Goal: Transaction & Acquisition: Obtain resource

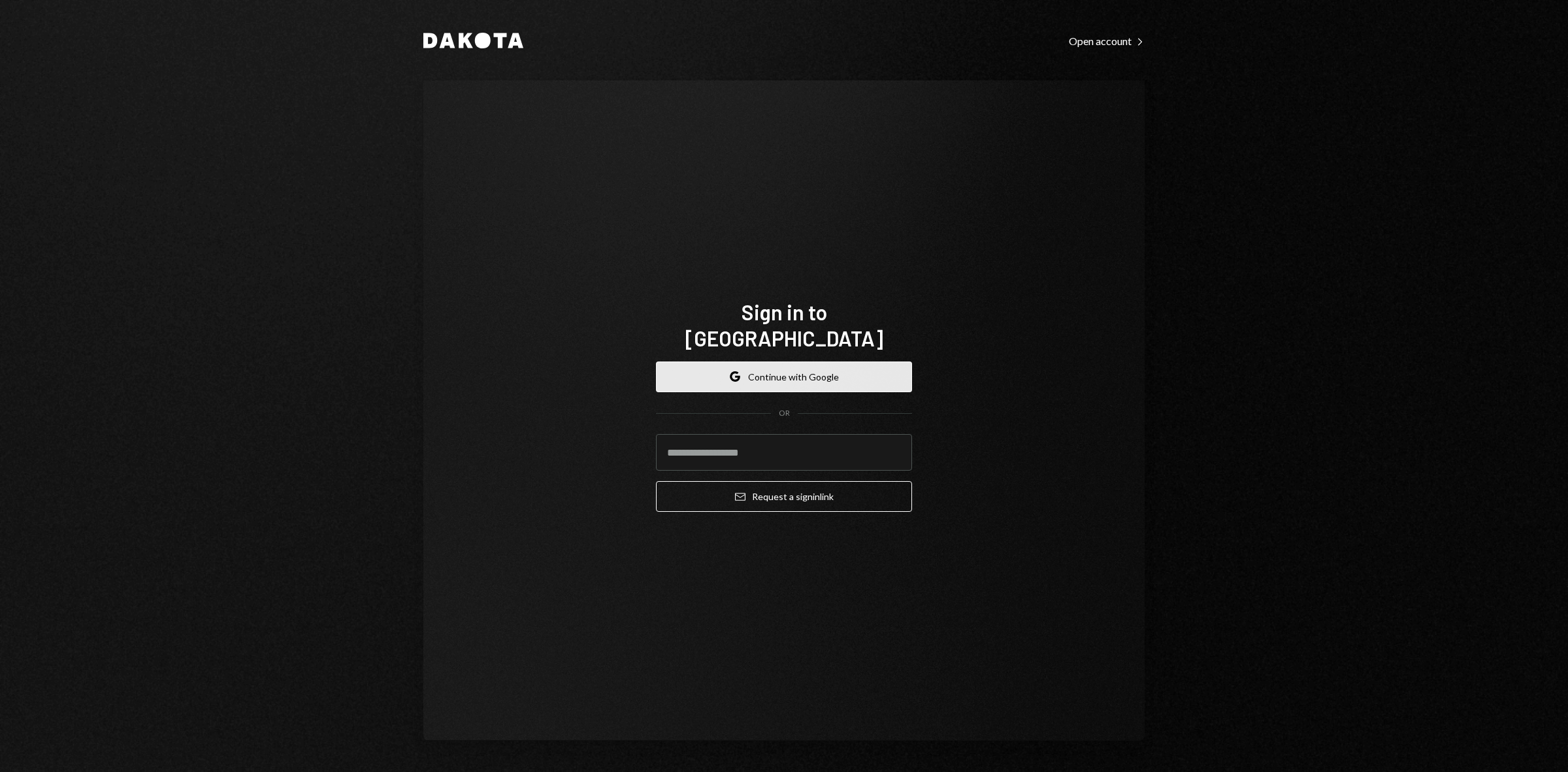
click at [725, 371] on button "Google Continue with Google" at bounding box center [784, 377] width 256 height 30
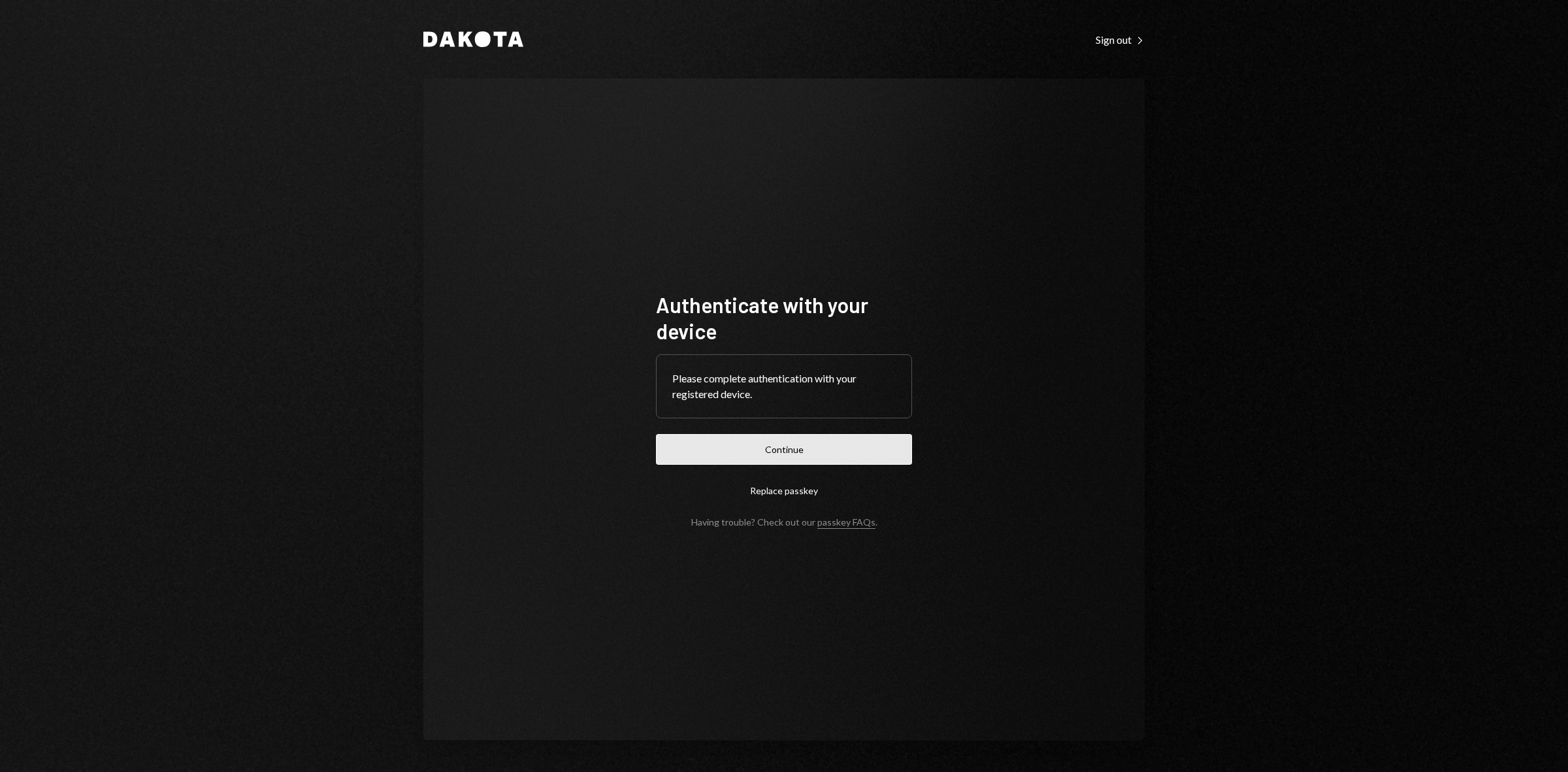
click at [814, 453] on button "Continue" at bounding box center [784, 449] width 256 height 30
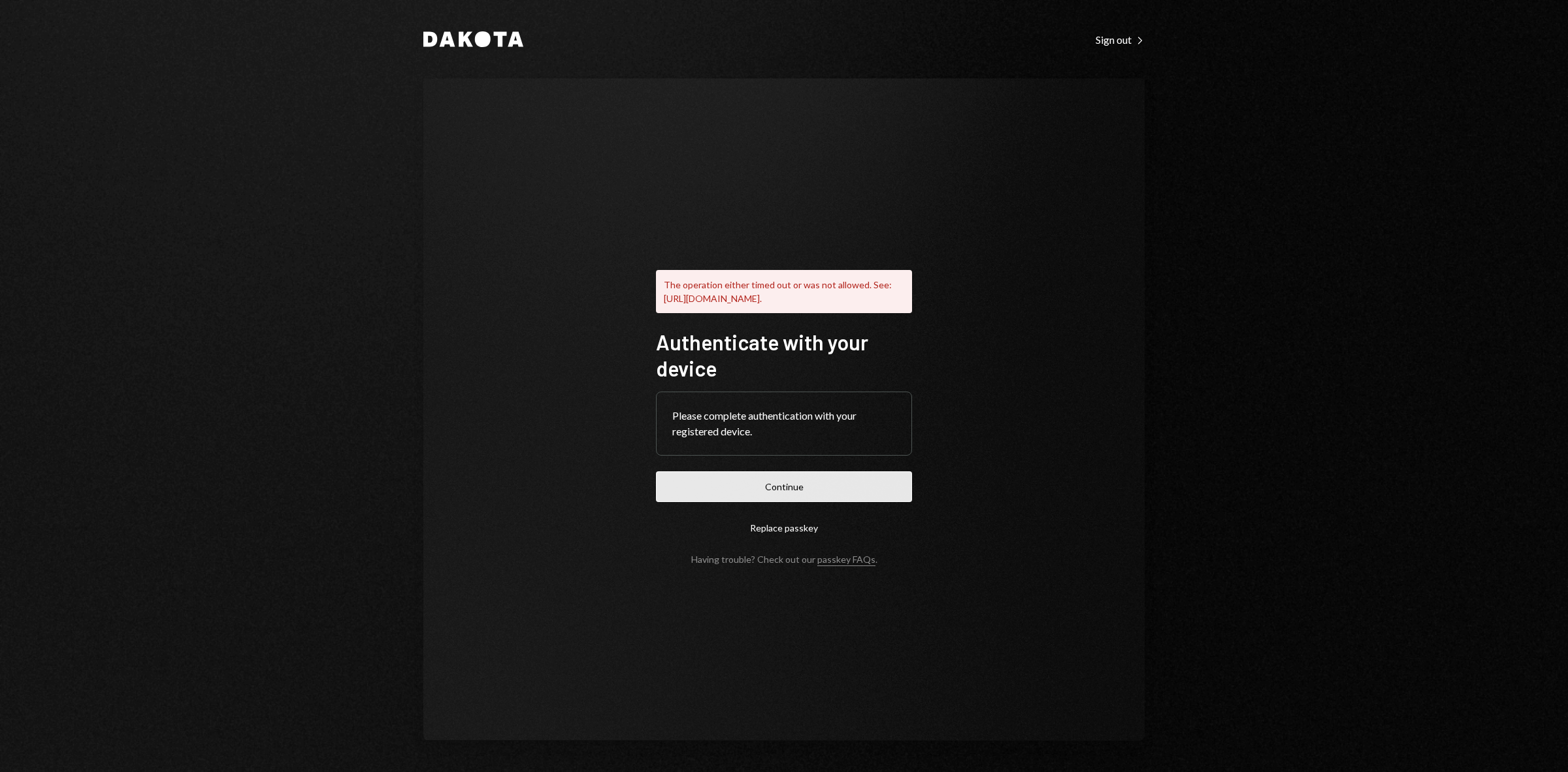
click at [752, 495] on button "Continue" at bounding box center [784, 487] width 256 height 30
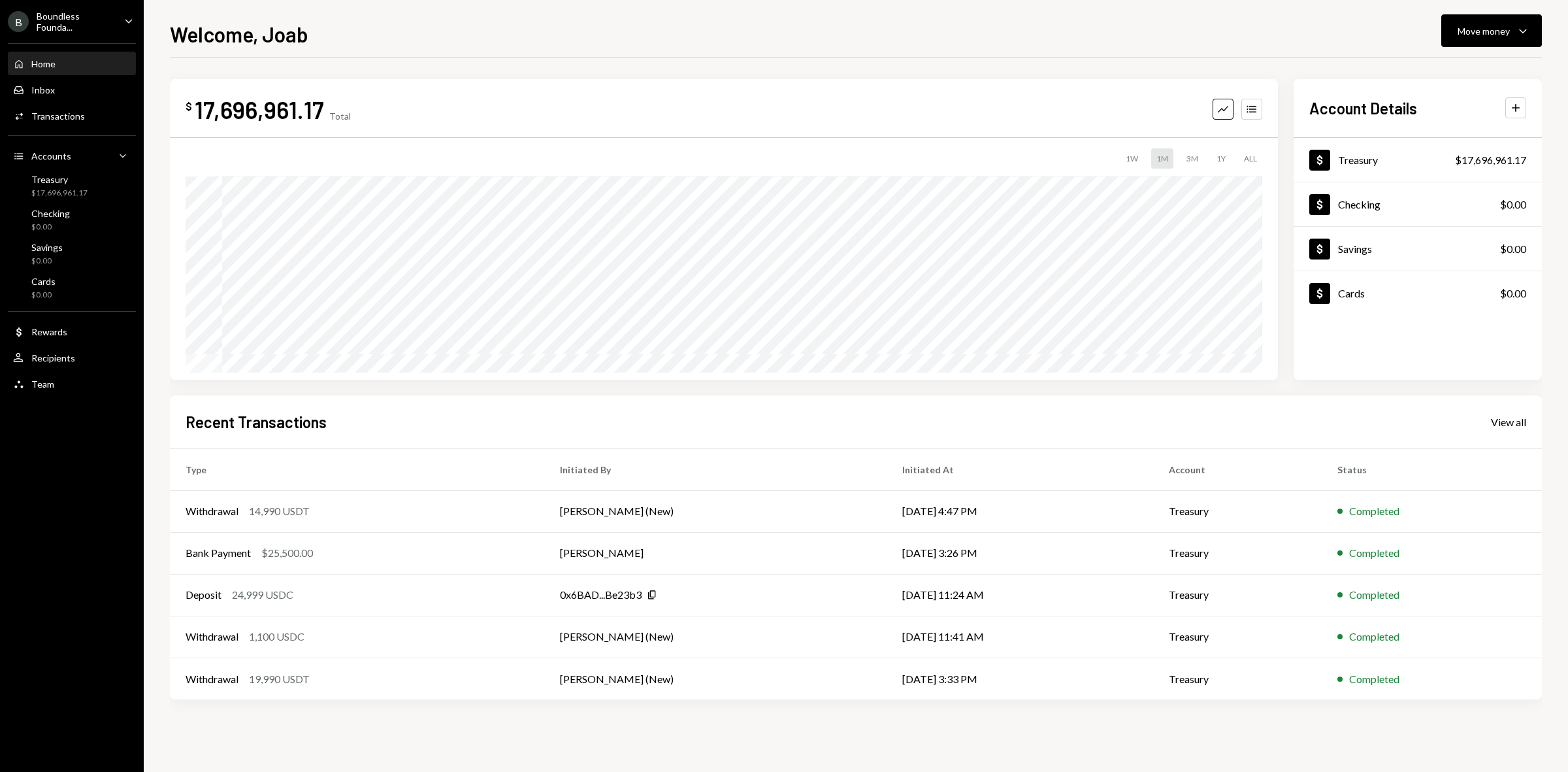
click at [67, 4] on ul "B Boundless Founda... Caret Down Home Home Inbox Inbox Activities Transactions …" at bounding box center [72, 199] width 144 height 398
click at [77, 20] on div "Boundless Founda..." at bounding box center [75, 21] width 77 height 22
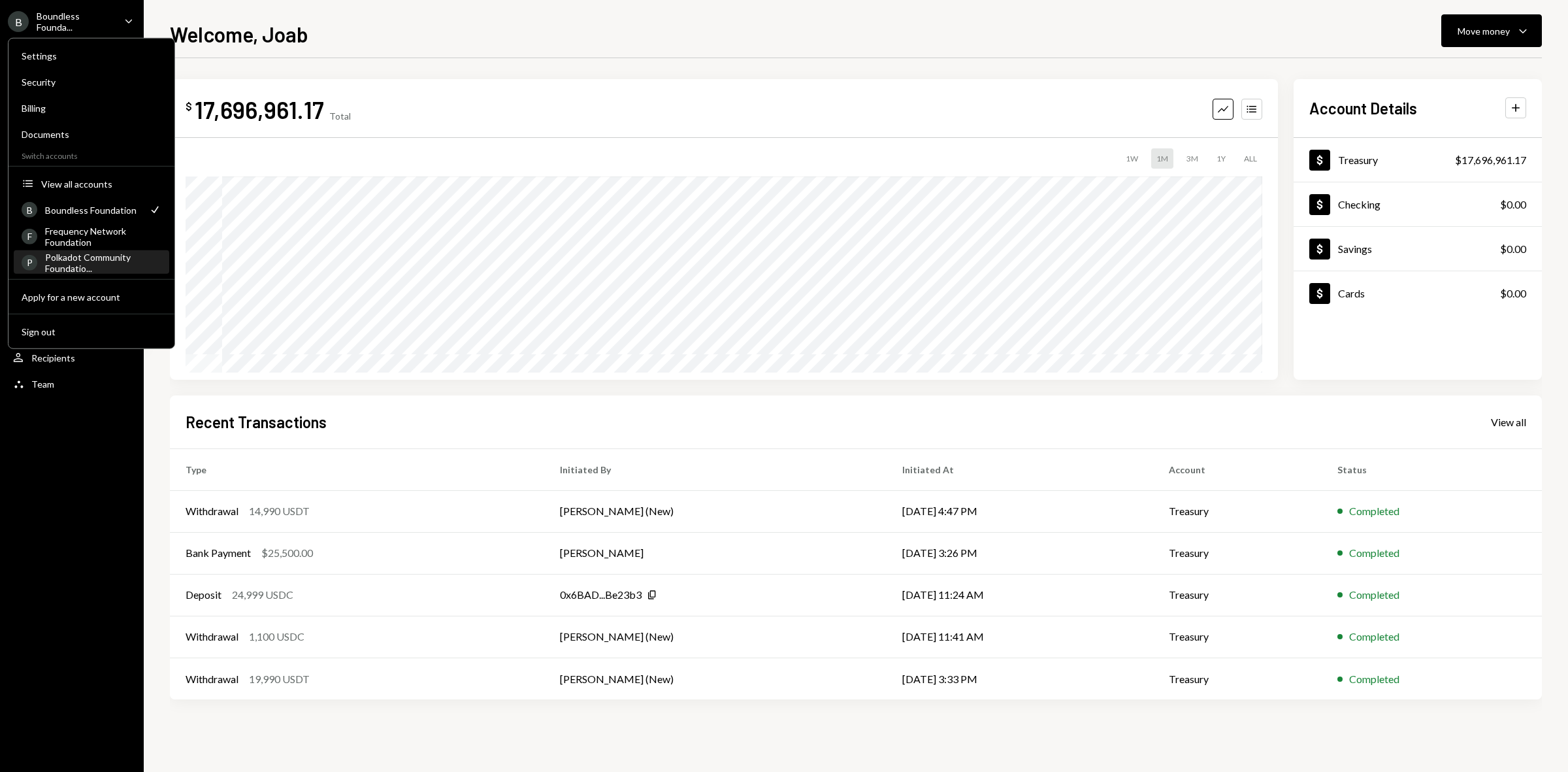
click at [86, 254] on div "Polkadot Community Foundatio..." at bounding box center [103, 262] width 116 height 22
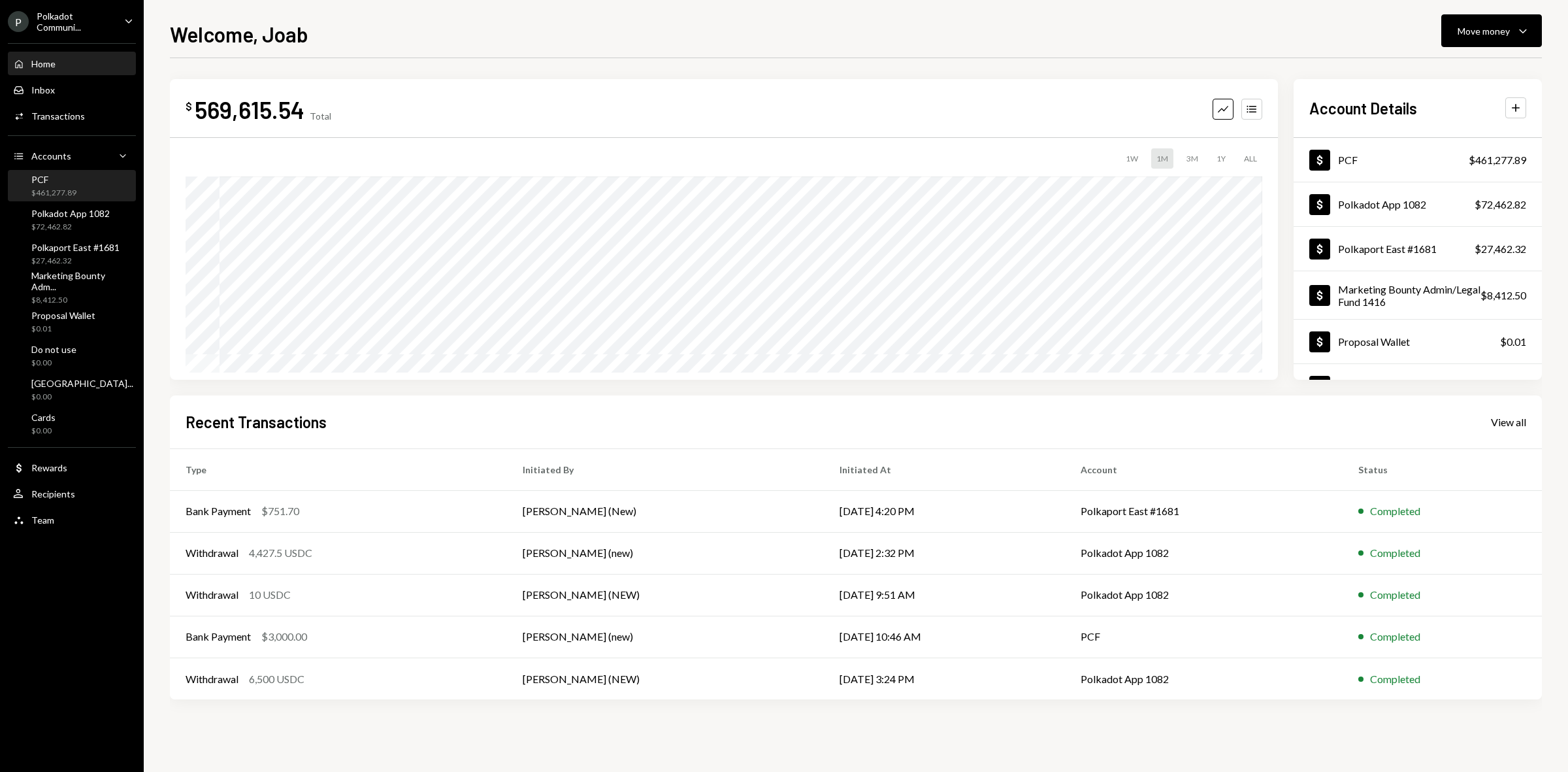
click at [72, 181] on div "PCF" at bounding box center [54, 179] width 45 height 11
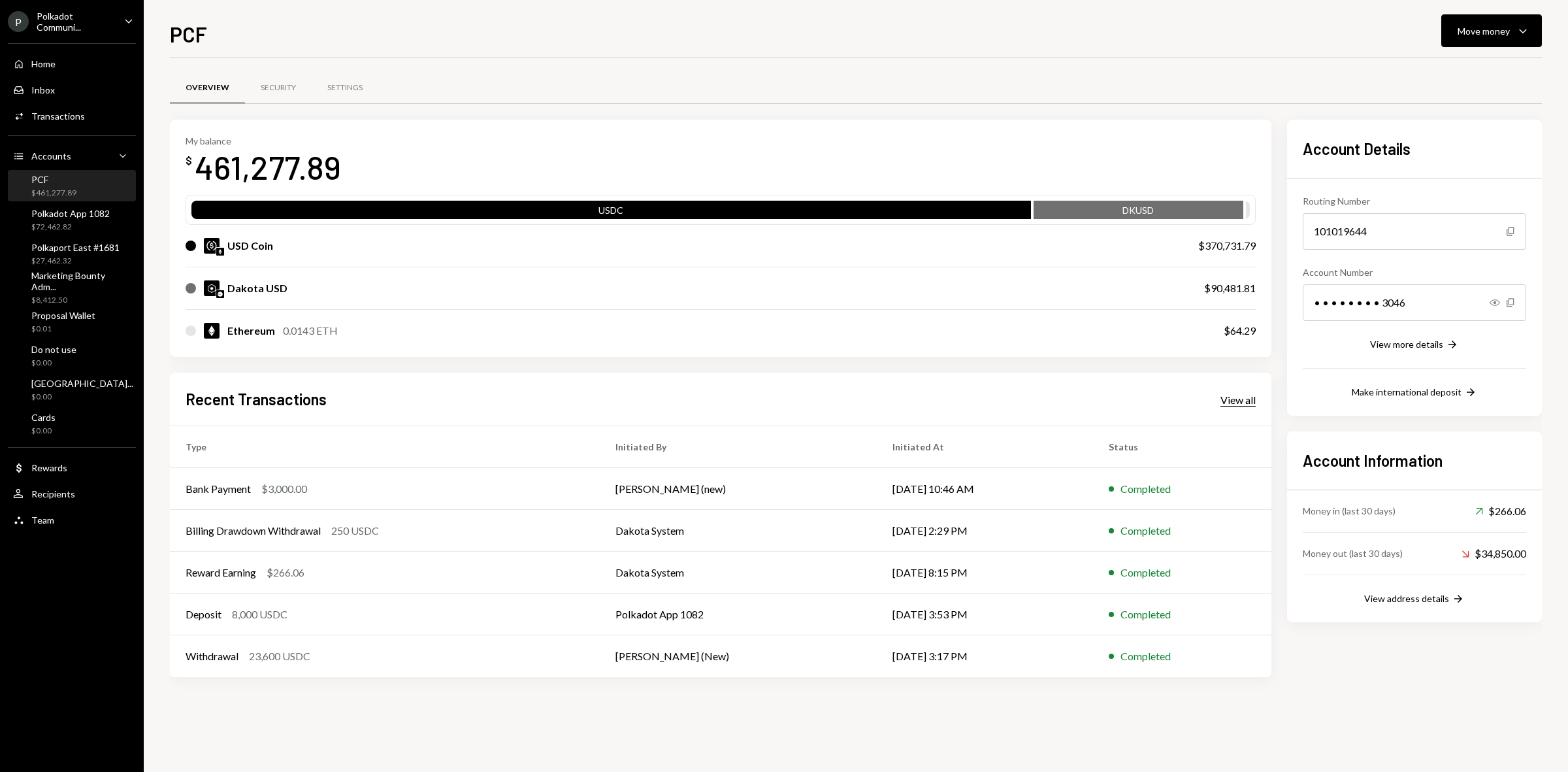
drag, startPoint x: 1216, startPoint y: 397, endPoint x: 1224, endPoint y: 401, distance: 8.9
click at [1217, 397] on div "Recent Transactions View all" at bounding box center [721, 399] width 1070 height 22
click at [1229, 406] on div "Recent Transactions View all" at bounding box center [721, 399] width 1070 height 22
click at [1227, 406] on div "View all" at bounding box center [1238, 400] width 36 height 13
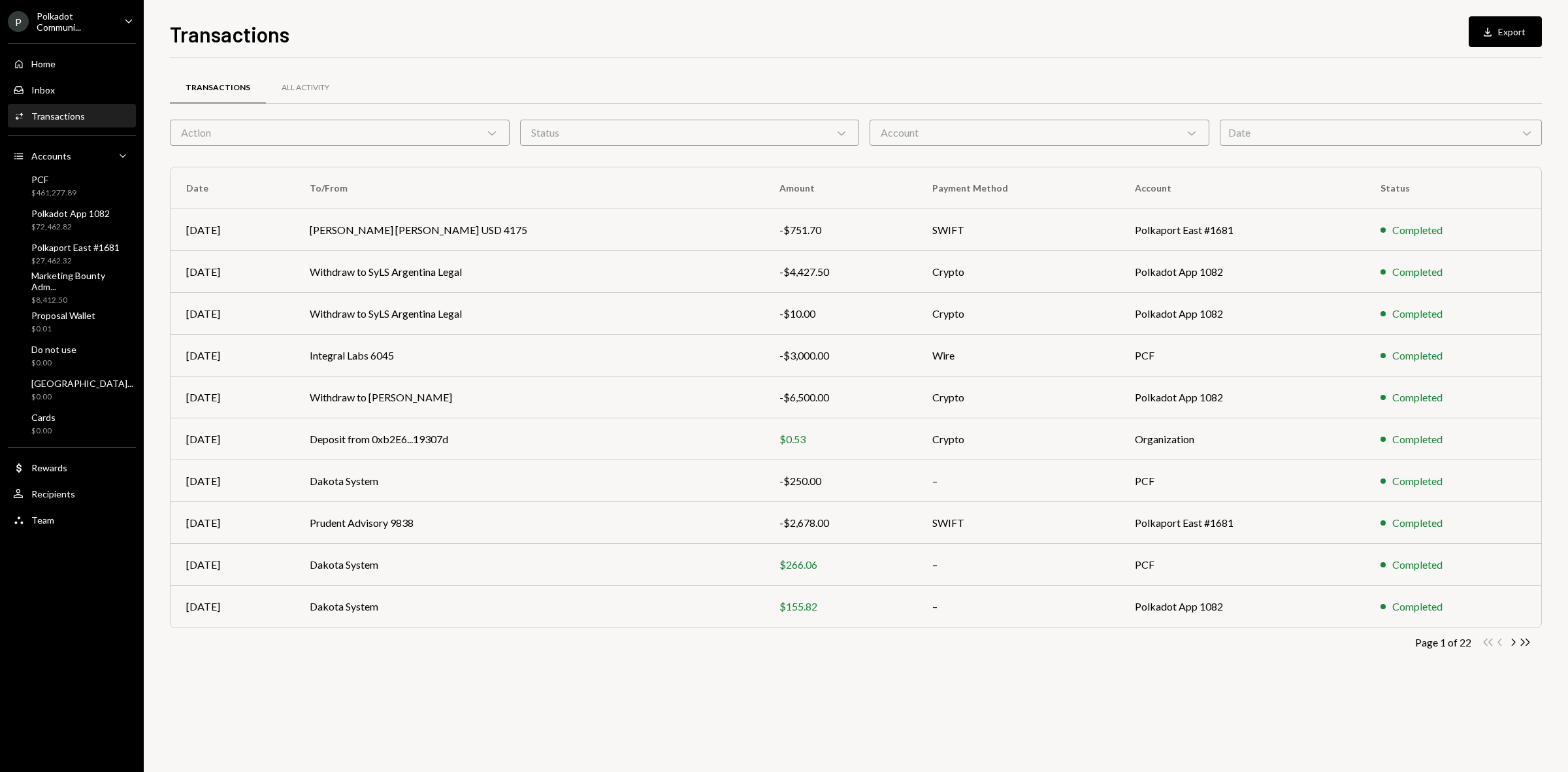
click at [1115, 133] on div "Account Chevron Down" at bounding box center [1039, 133] width 340 height 26
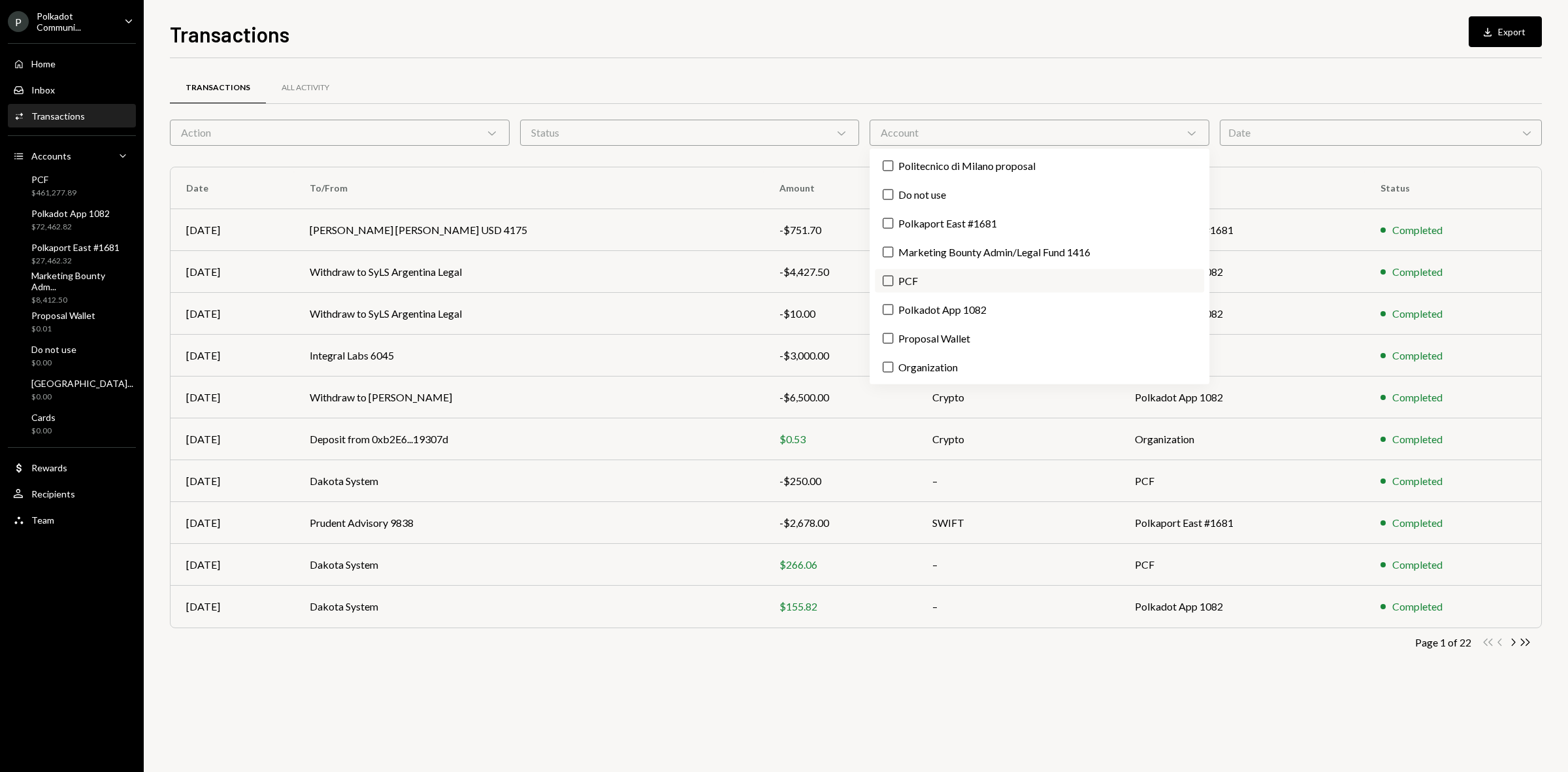
click at [914, 272] on label "PCF" at bounding box center [1039, 281] width 329 height 23
click at [894, 276] on button "PCF" at bounding box center [888, 281] width 10 height 10
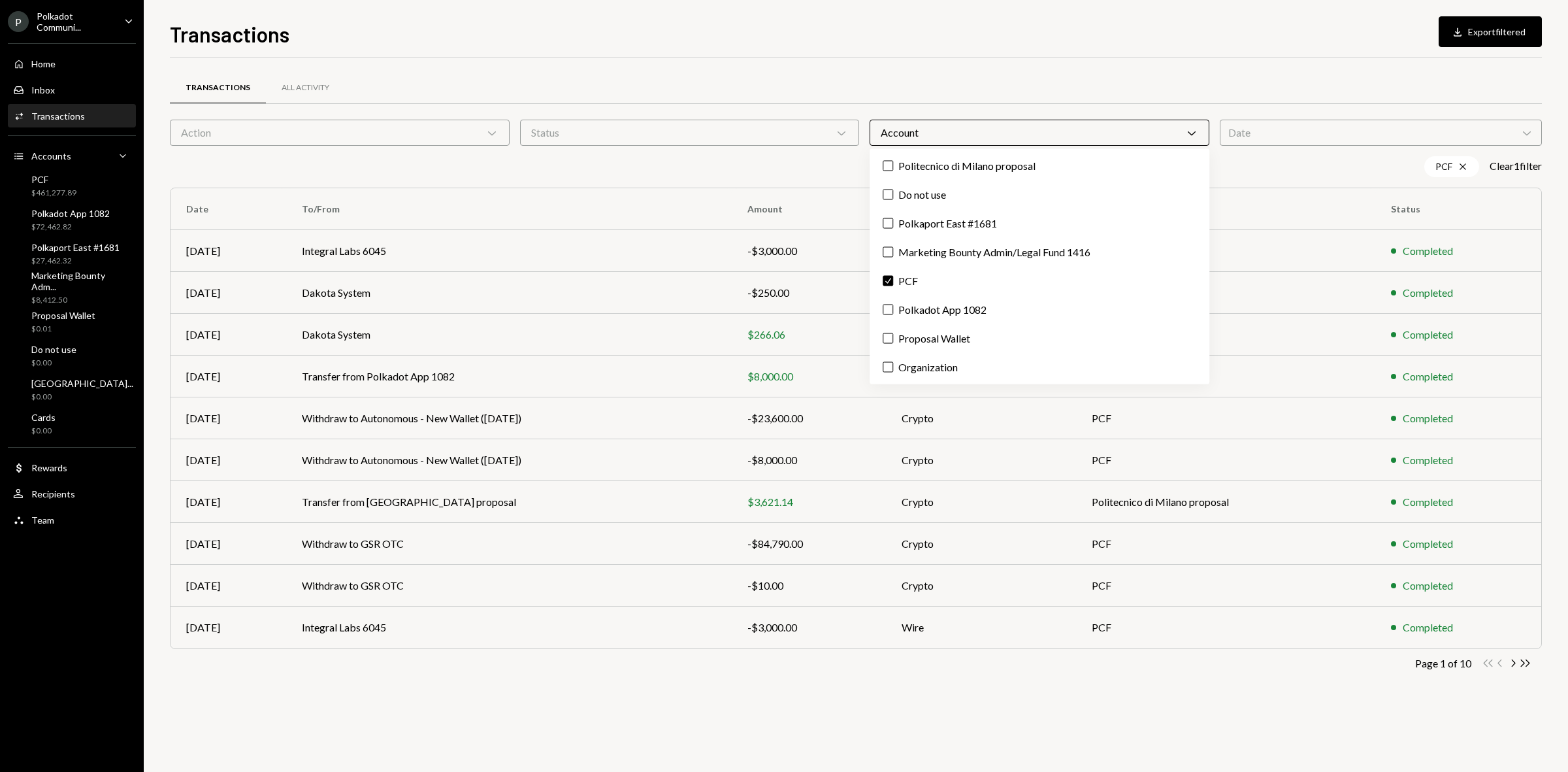
click at [701, 697] on div "Transactions All Activity Action Chevron Down Status Chevron Down Account Chevr…" at bounding box center [856, 391] width 1372 height 624
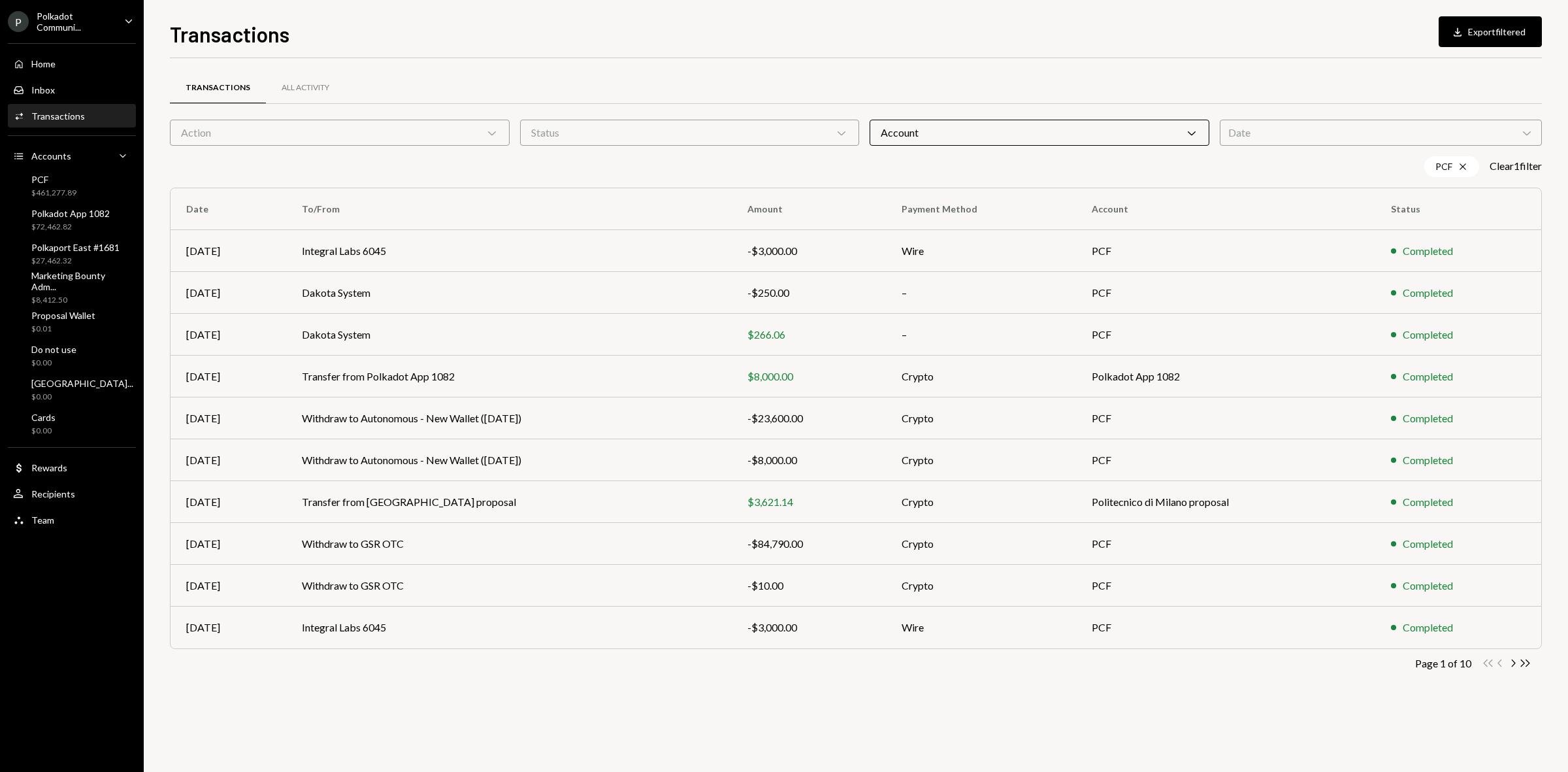
click at [1514, 661] on icon "Chevron Right" at bounding box center [1513, 663] width 12 height 12
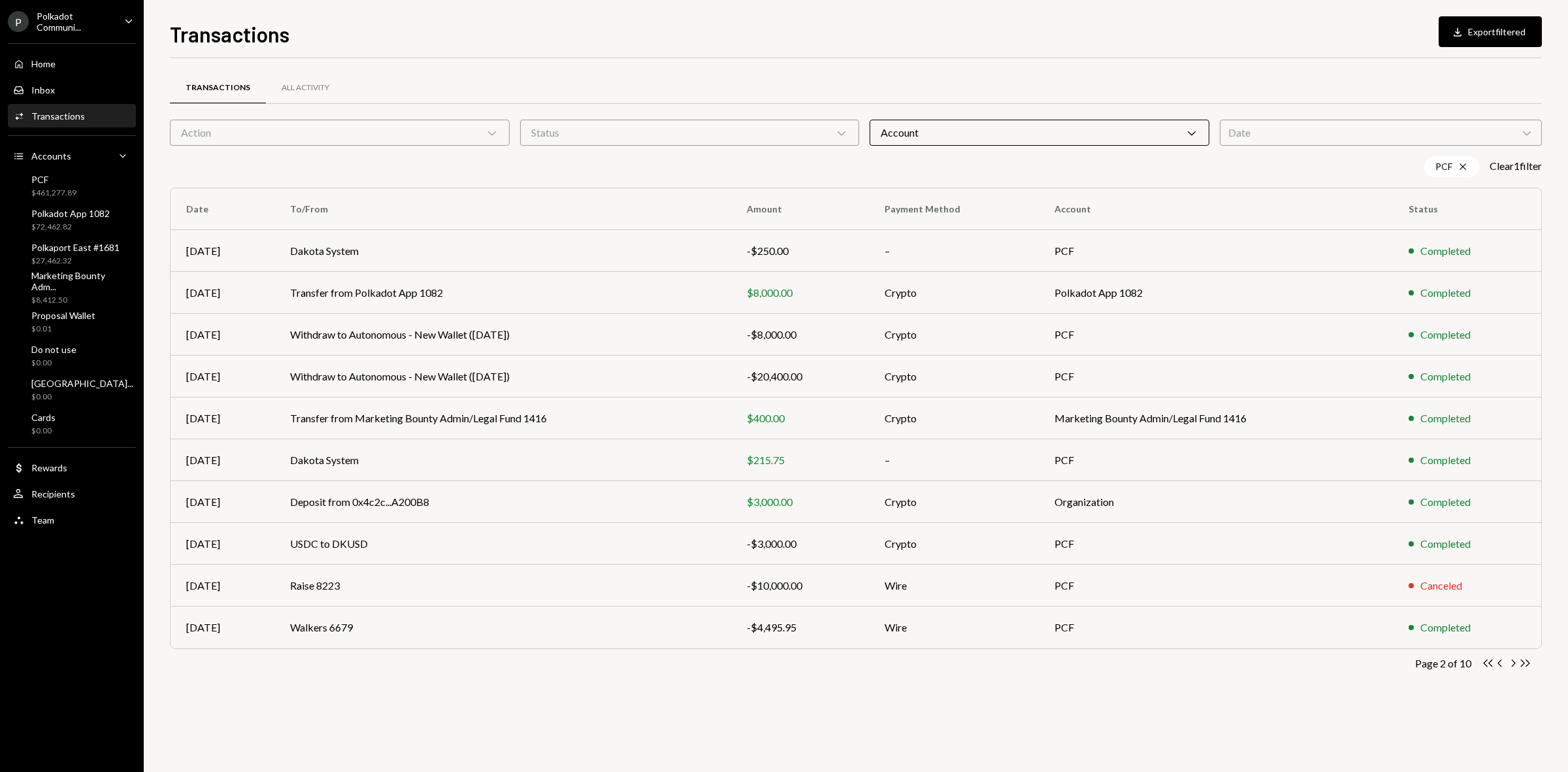
click at [1514, 662] on icon "Chevron Right" at bounding box center [1513, 663] width 12 height 12
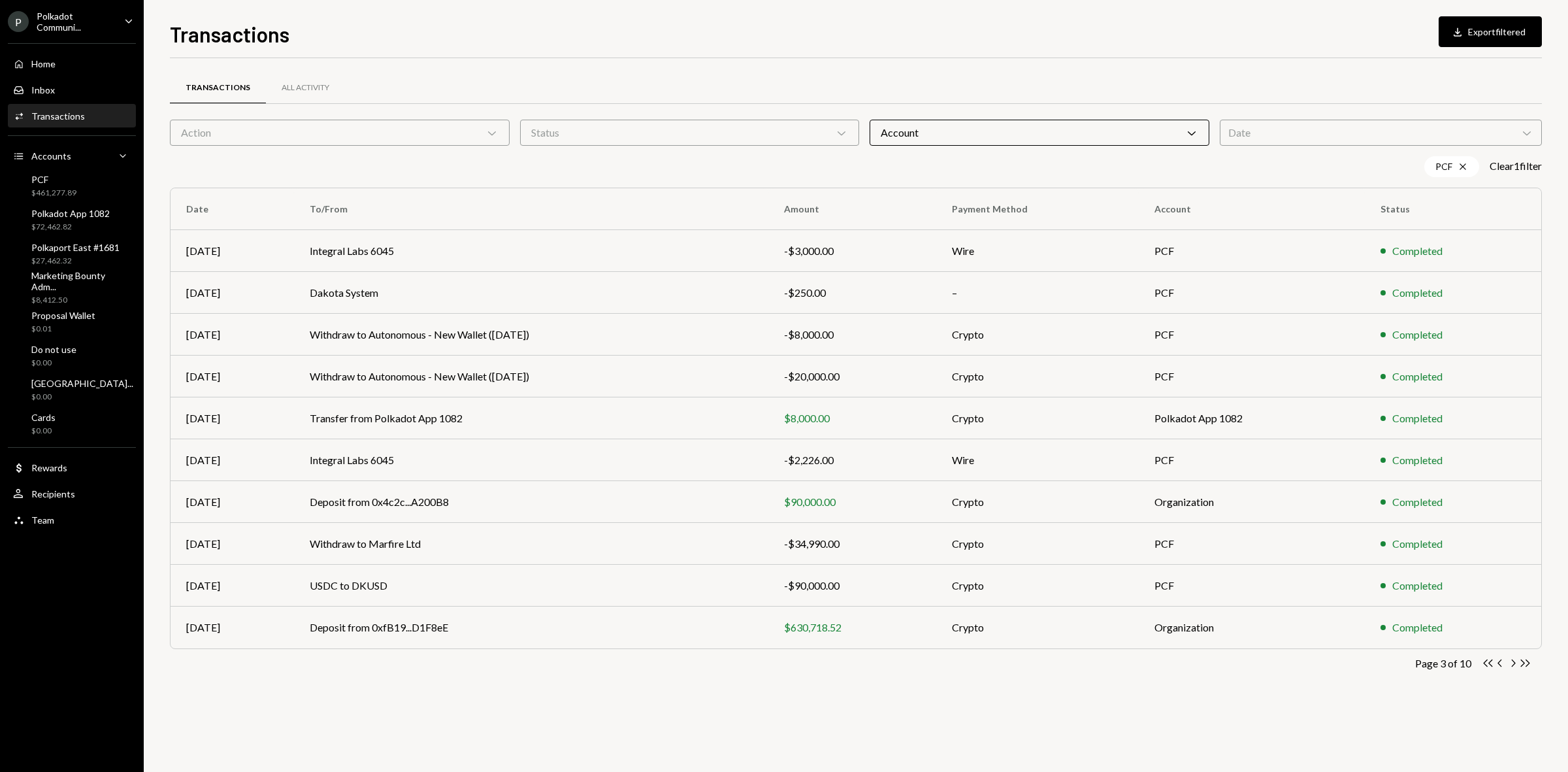
click at [1514, 662] on icon "Chevron Right" at bounding box center [1513, 663] width 12 height 12
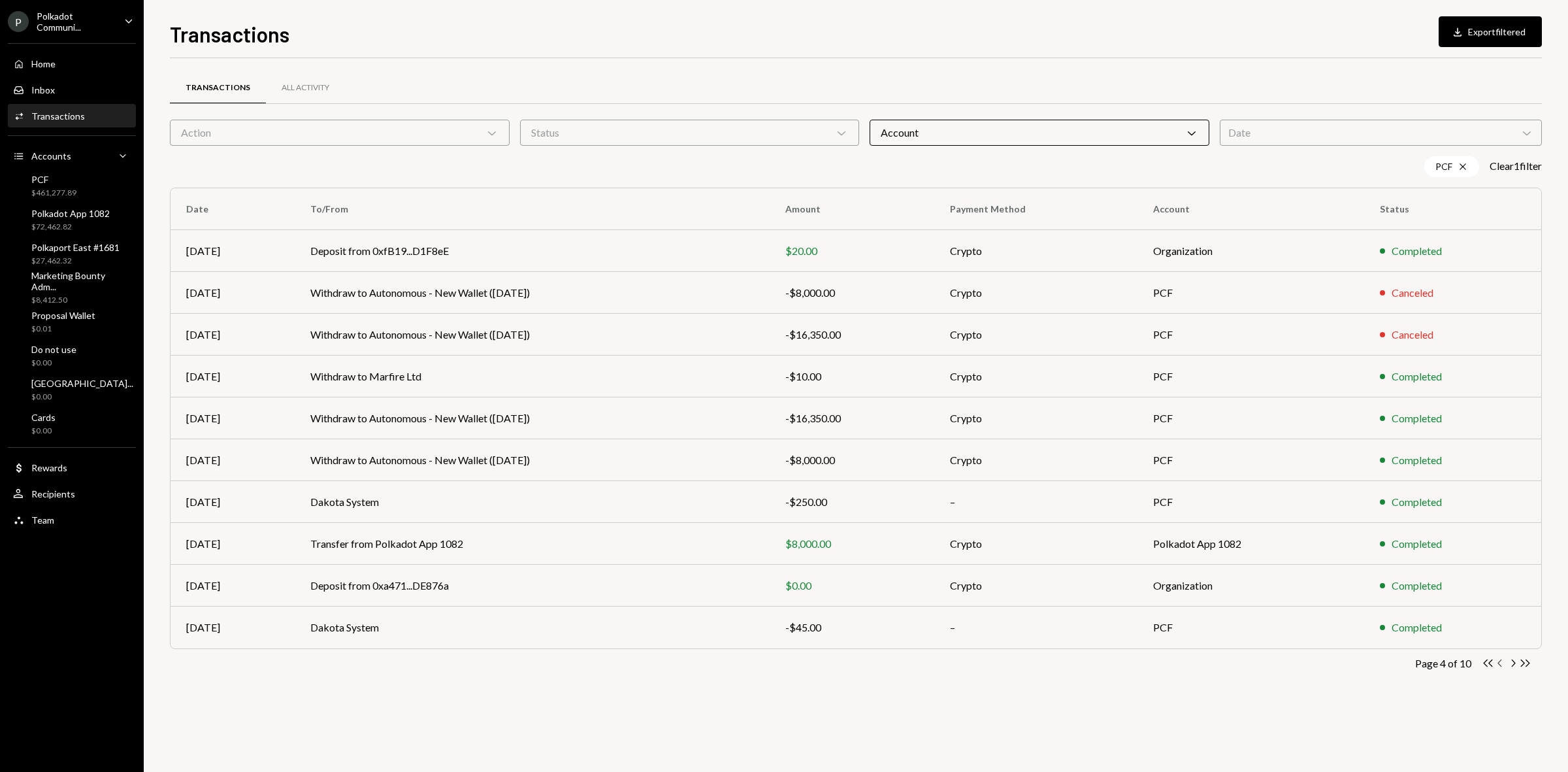
click at [1498, 662] on icon "Chevron Left" at bounding box center [1501, 663] width 12 height 12
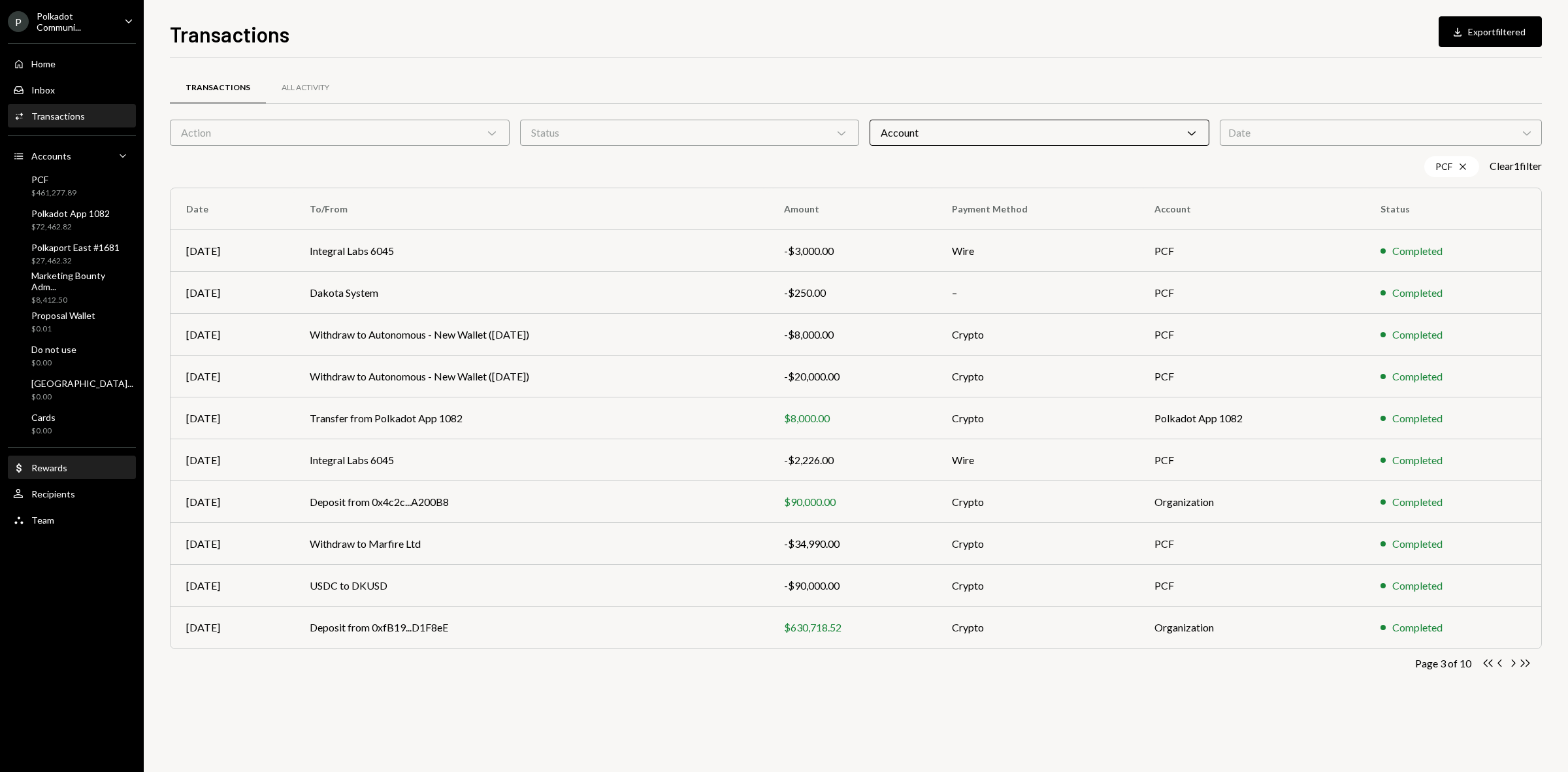
click at [73, 465] on div "Dollar Rewards" at bounding box center [72, 468] width 117 height 12
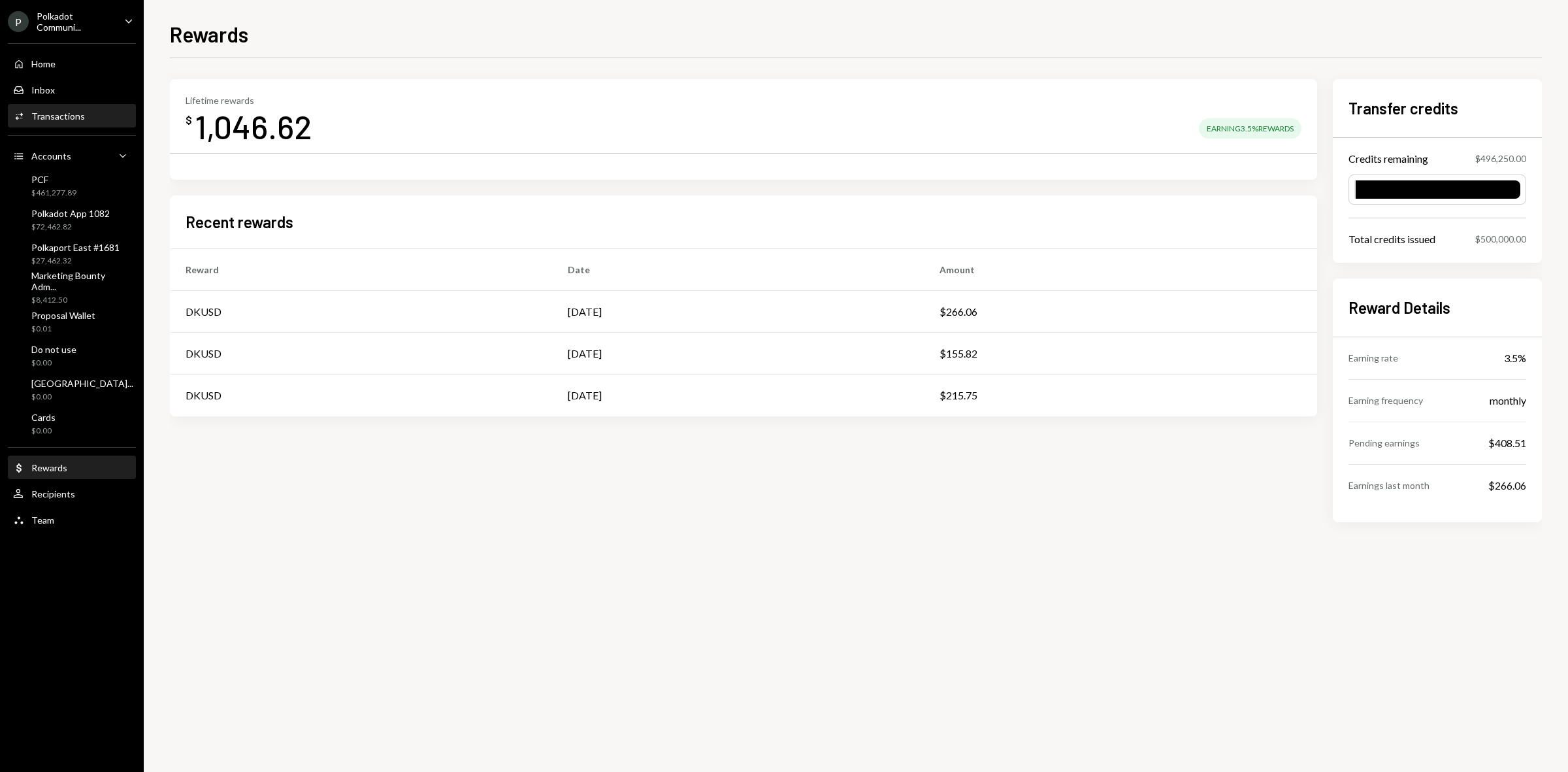
click at [60, 124] on div "Activities Transactions" at bounding box center [72, 116] width 117 height 22
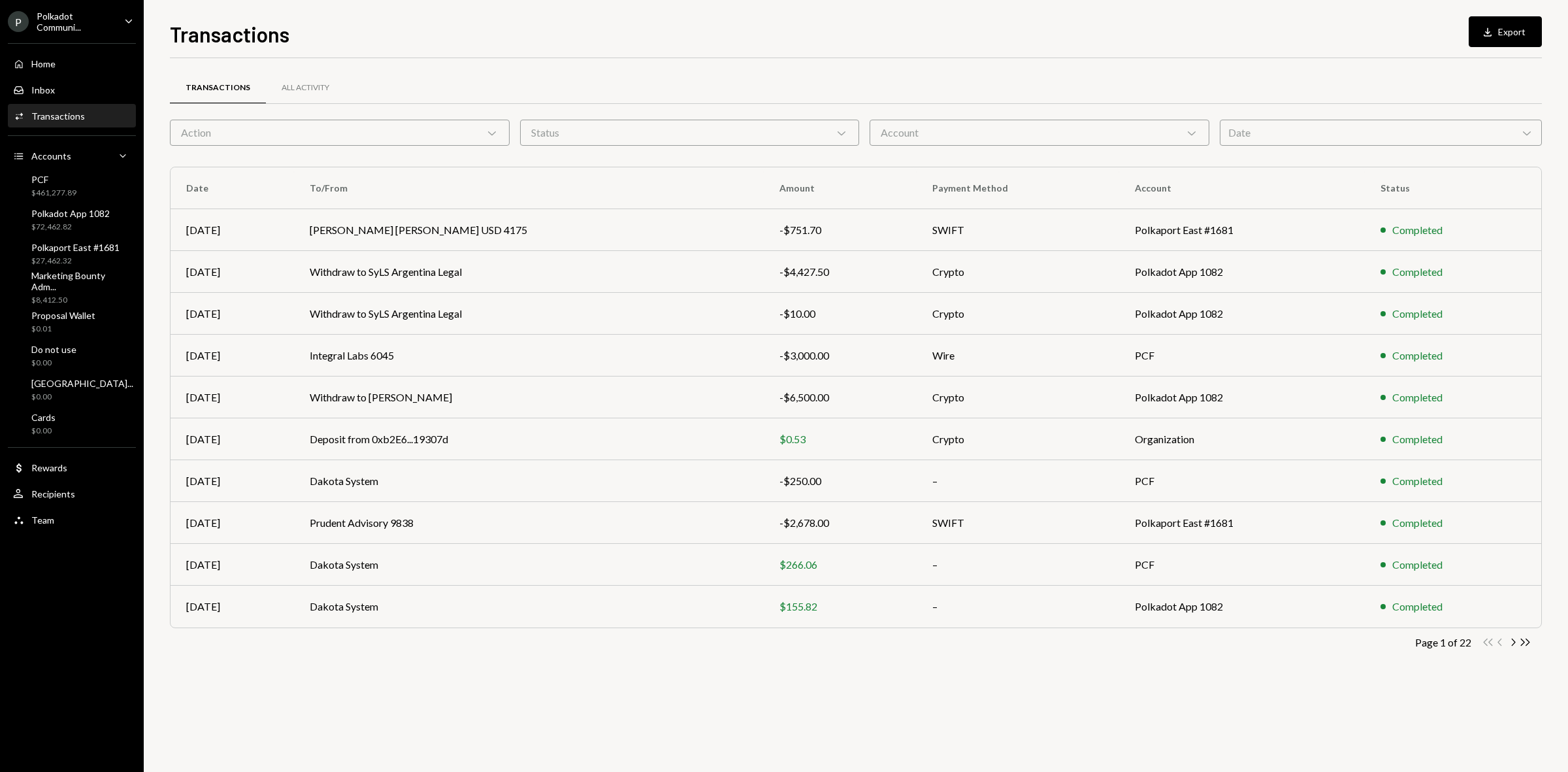
click at [713, 134] on div "Status Chevron Down" at bounding box center [690, 133] width 340 height 26
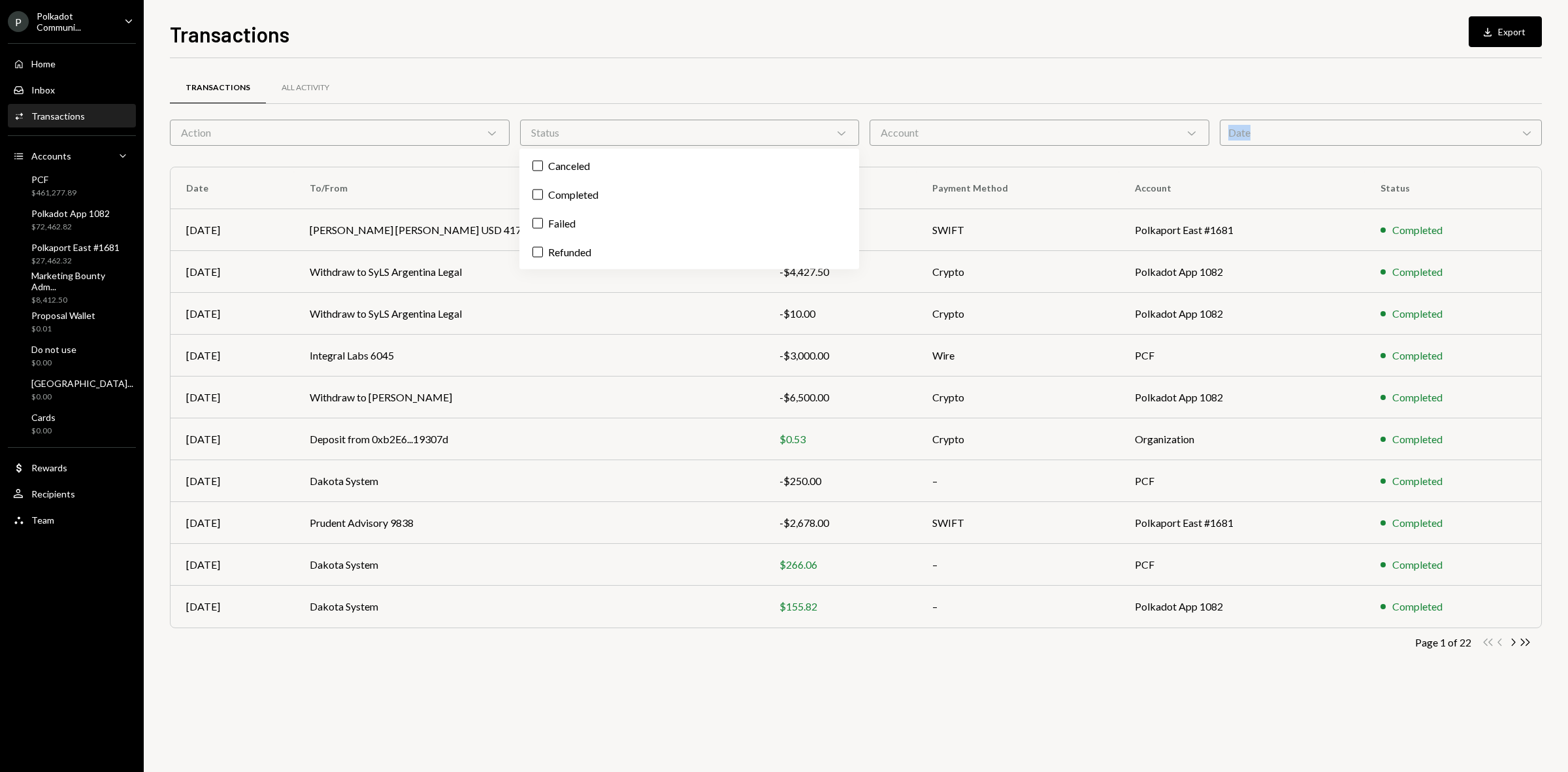
click at [386, 155] on div "Transactions All Activity Action Chevron Down Status Chevron Down Account Chevr…" at bounding box center [856, 381] width 1372 height 604
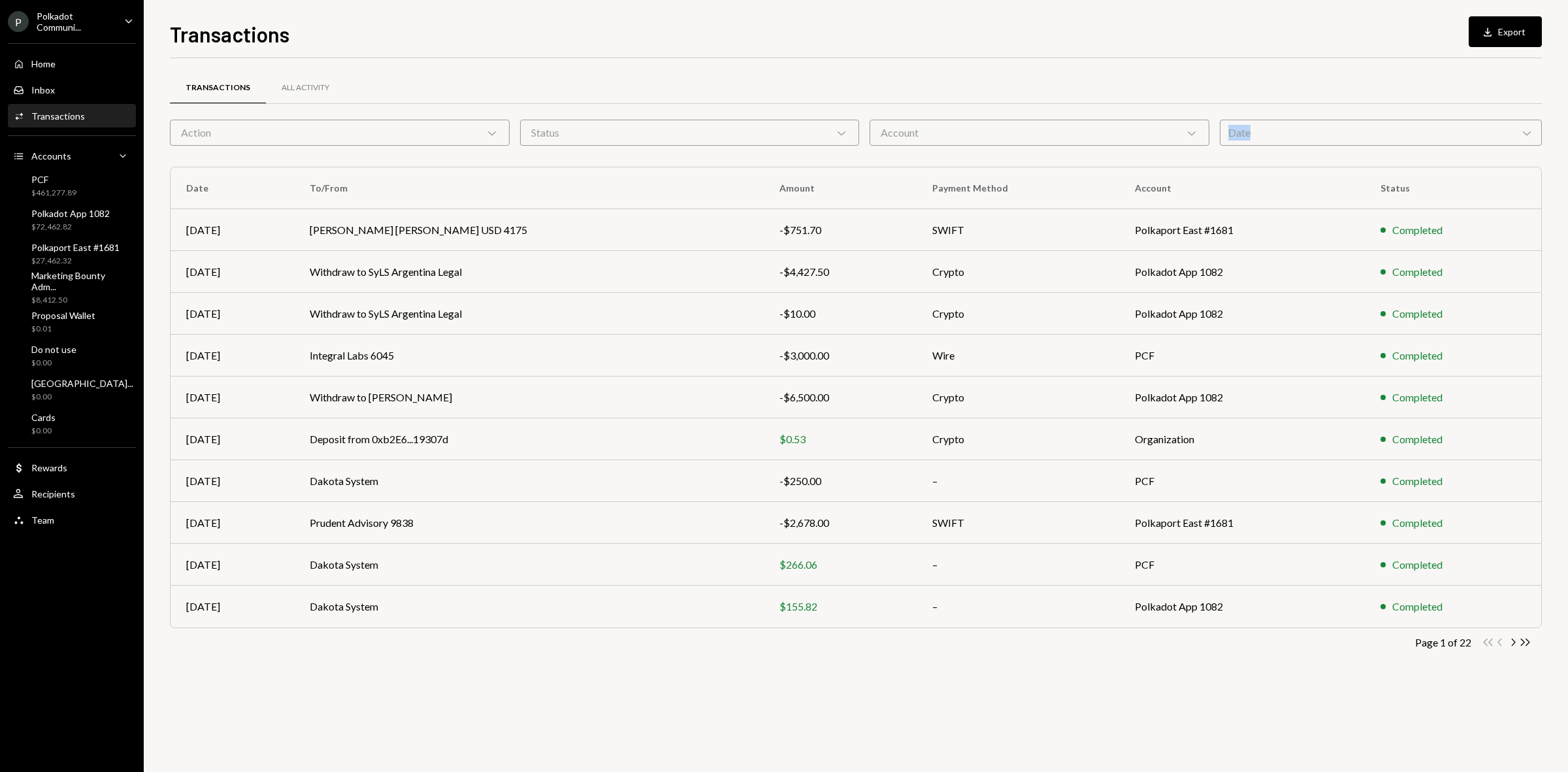
click at [382, 144] on div "Action Chevron Down" at bounding box center [339, 133] width 340 height 26
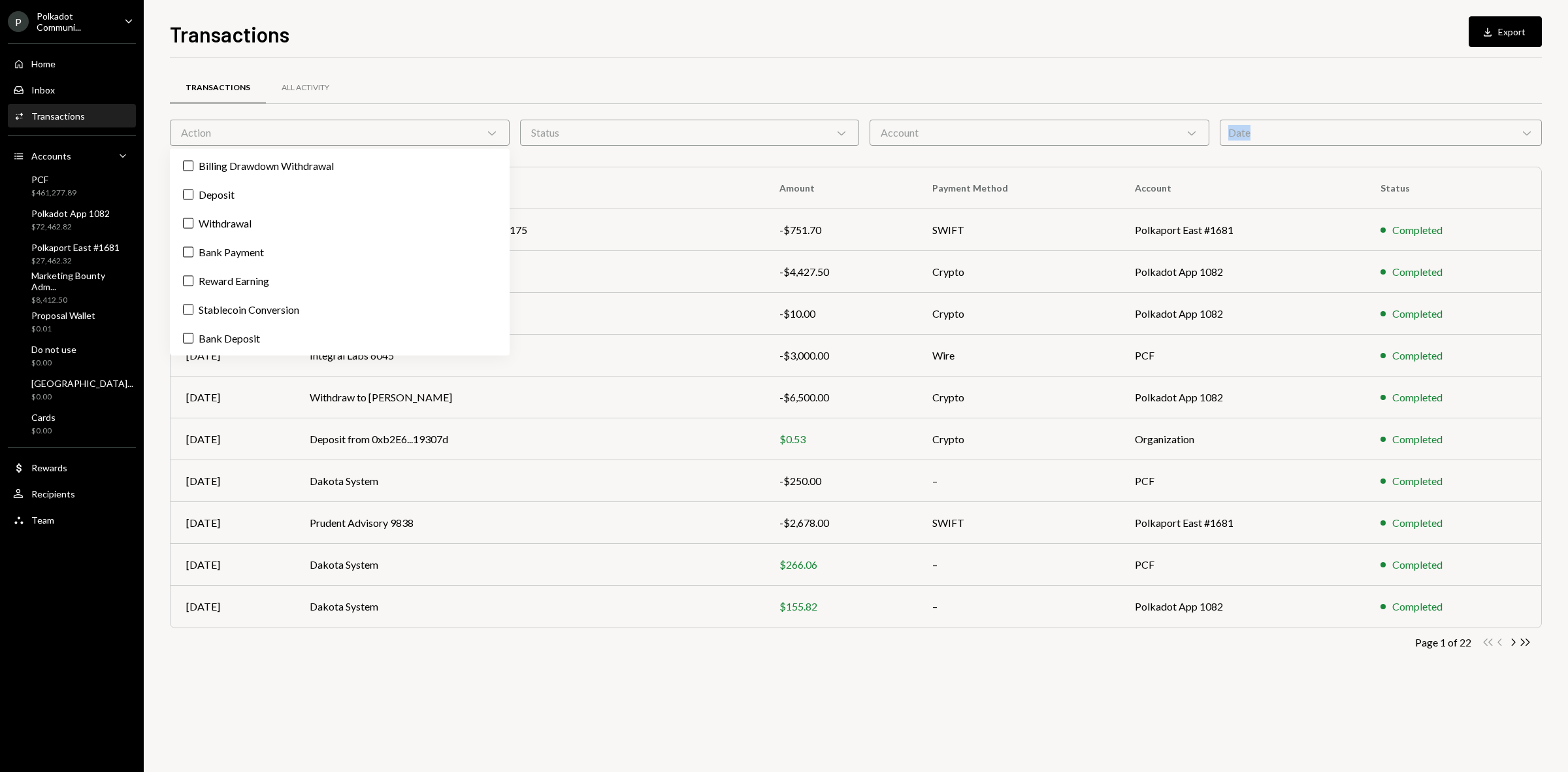
click at [987, 122] on div "Account Chevron Down" at bounding box center [1039, 133] width 340 height 26
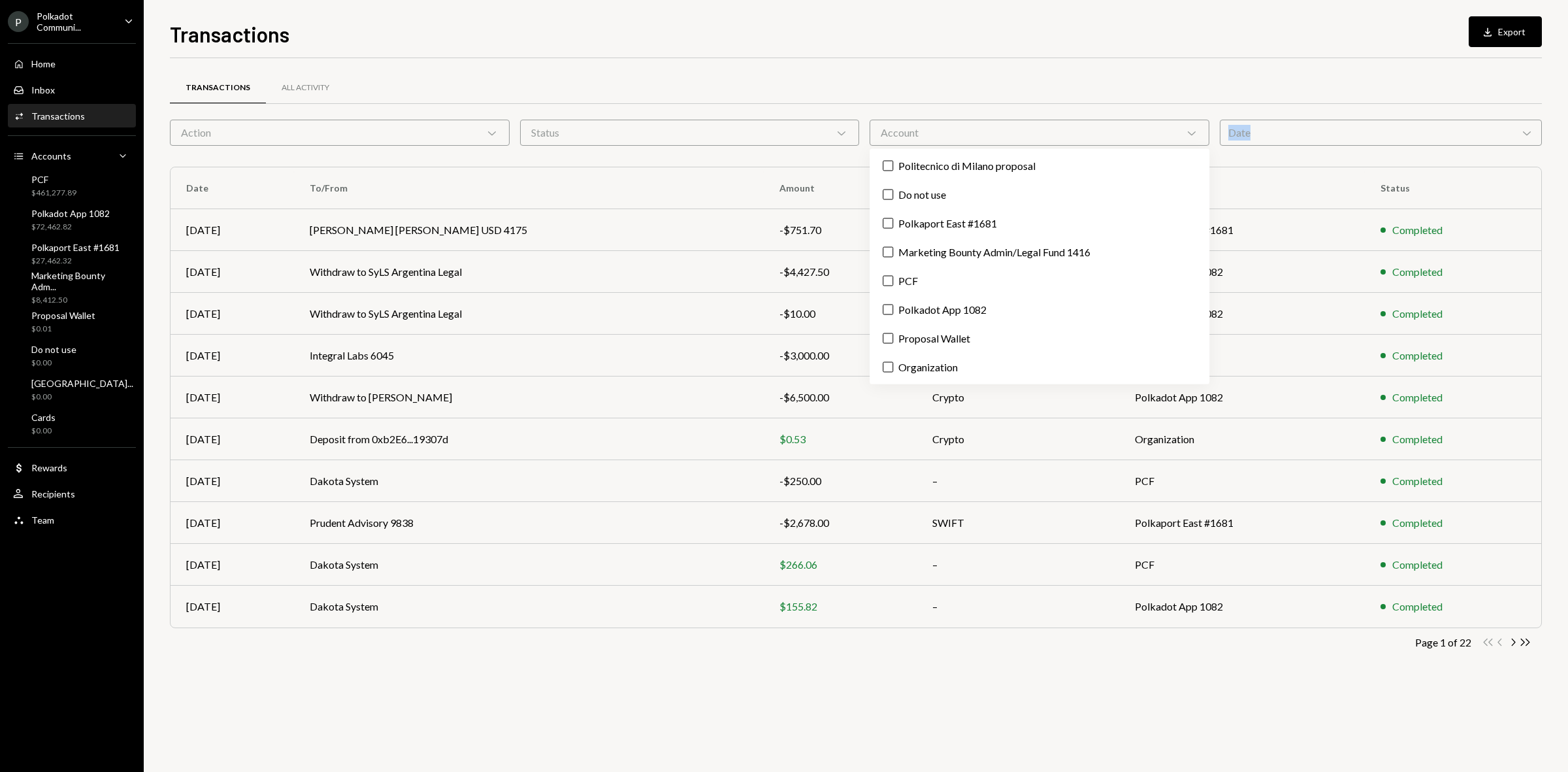
click at [1412, 135] on div "Date Chevron Down" at bounding box center [1381, 133] width 323 height 26
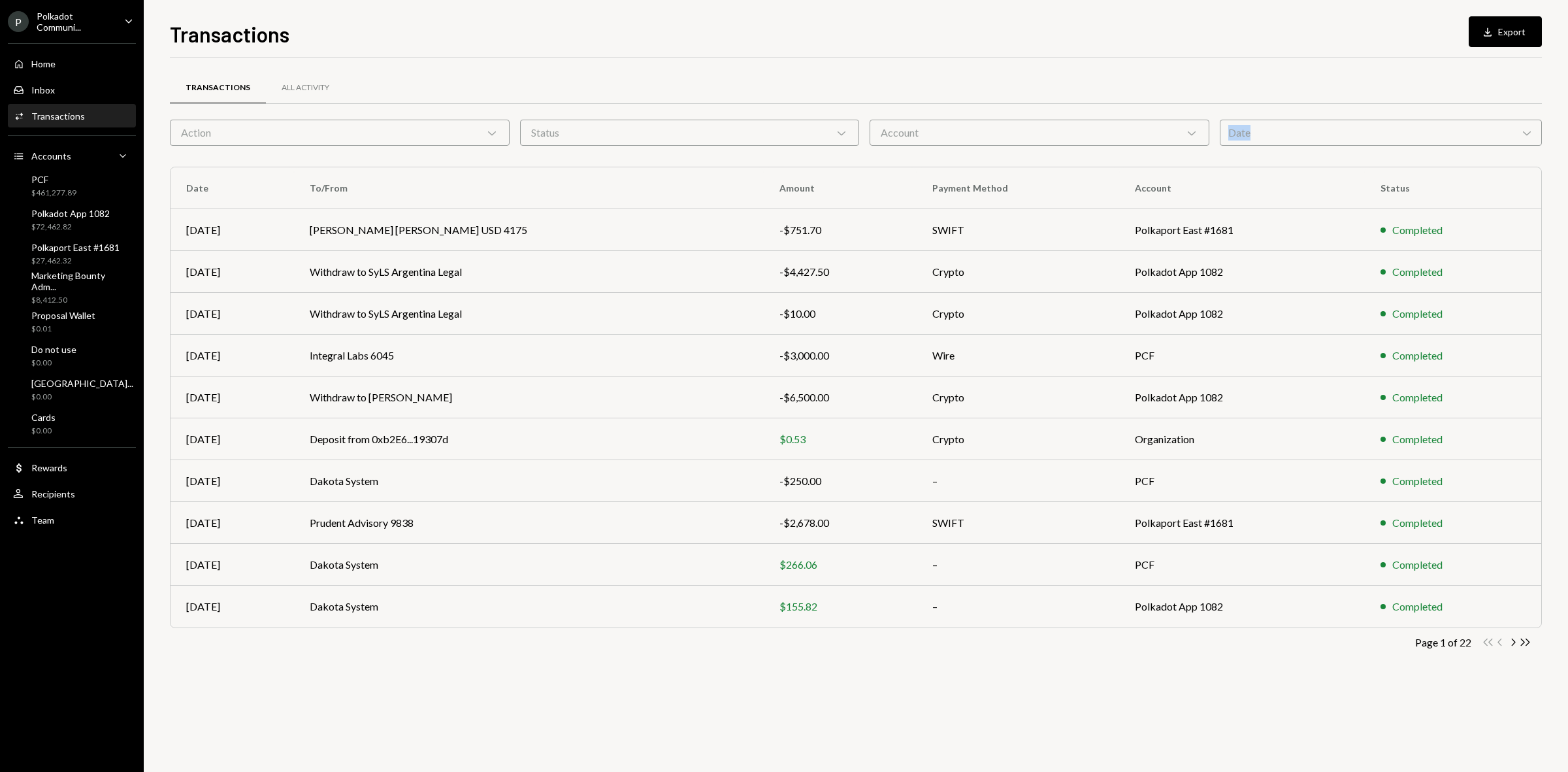
click at [636, 131] on div "Status Chevron Down" at bounding box center [690, 133] width 340 height 26
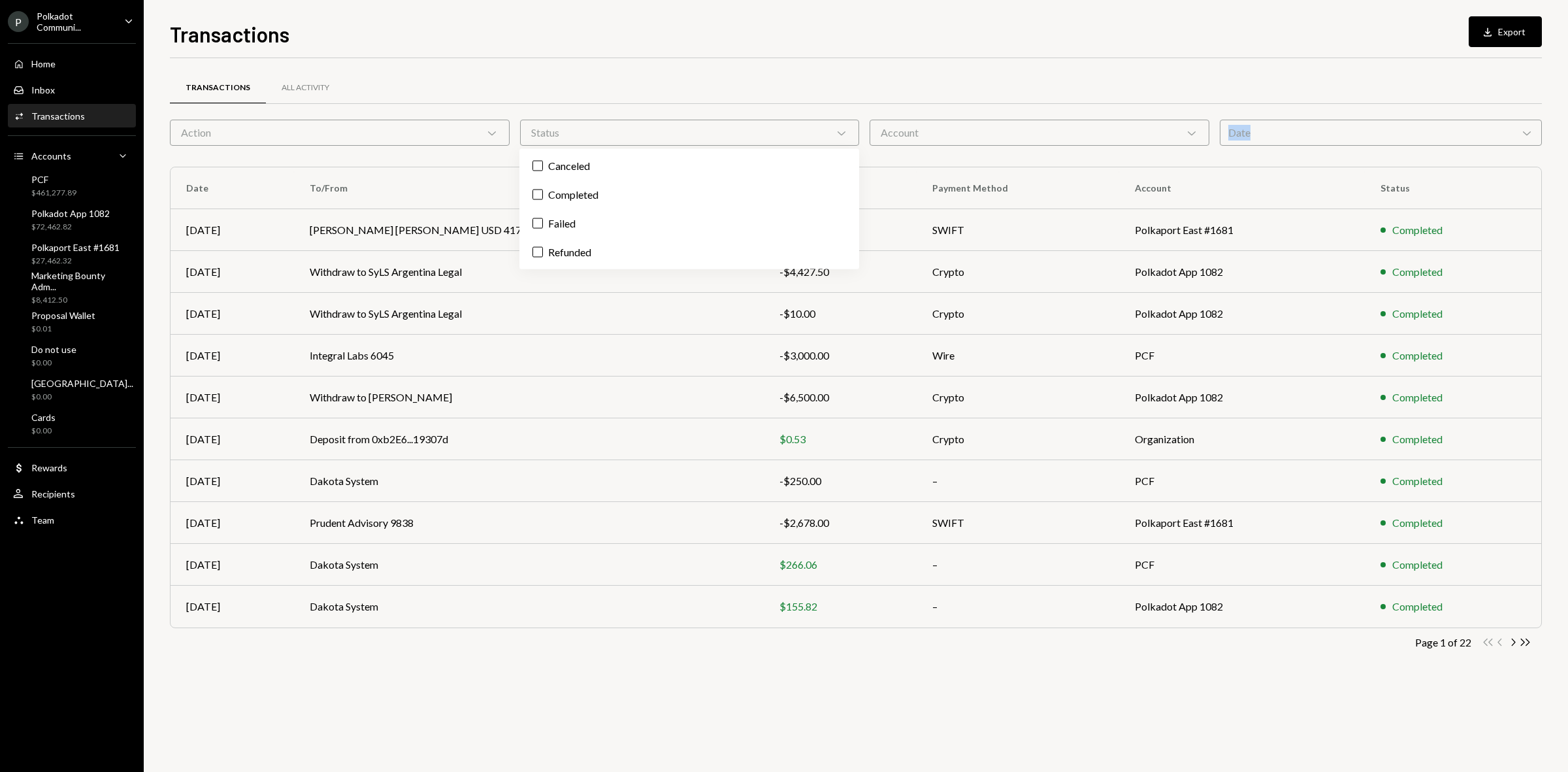
click at [1064, 131] on div "Account Chevron Down" at bounding box center [1039, 133] width 340 height 26
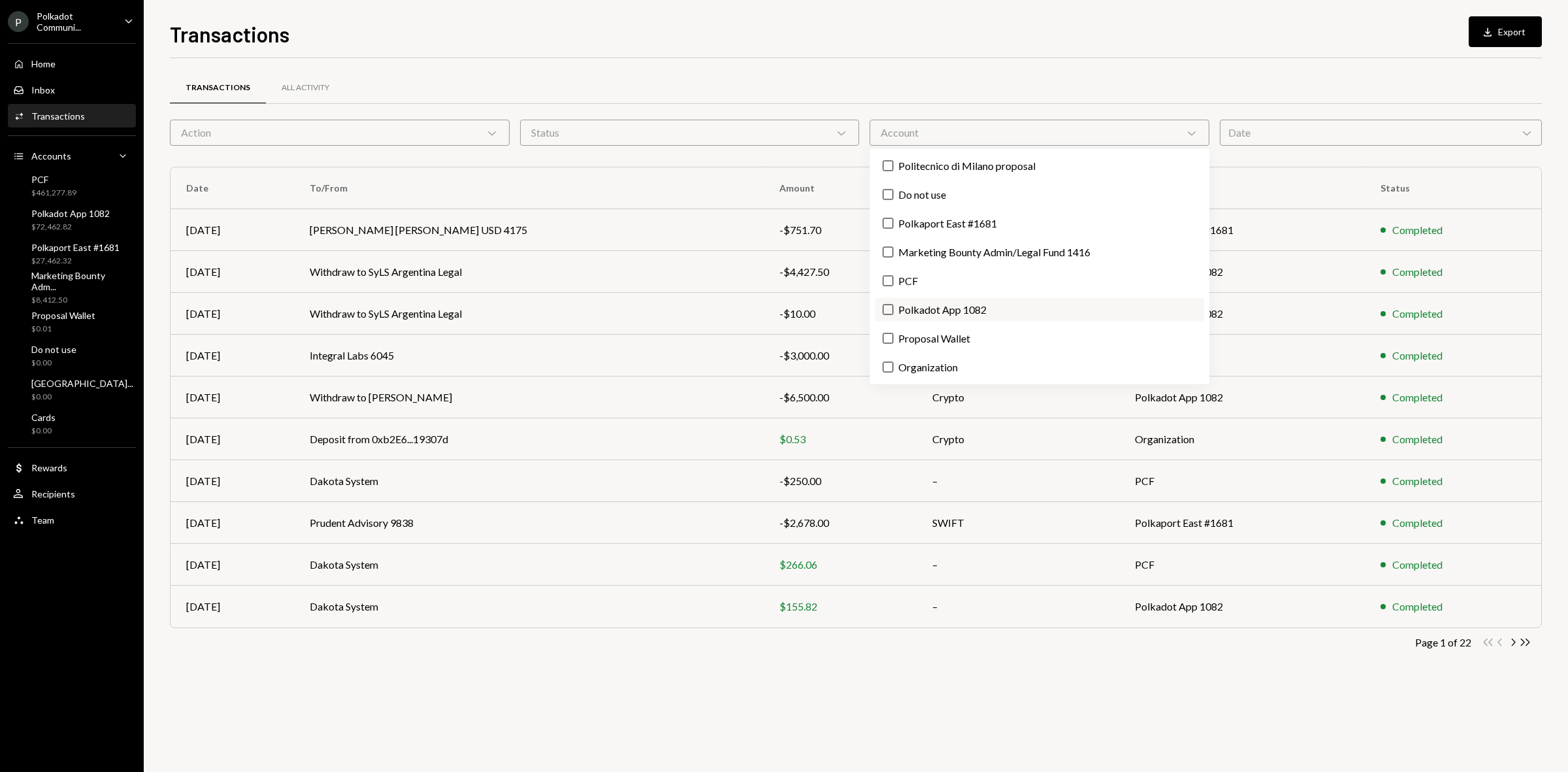
click at [933, 305] on label "Polkadot App 1082" at bounding box center [1039, 310] width 329 height 23
click at [894, 305] on button "Polkadot App 1082" at bounding box center [888, 310] width 10 height 10
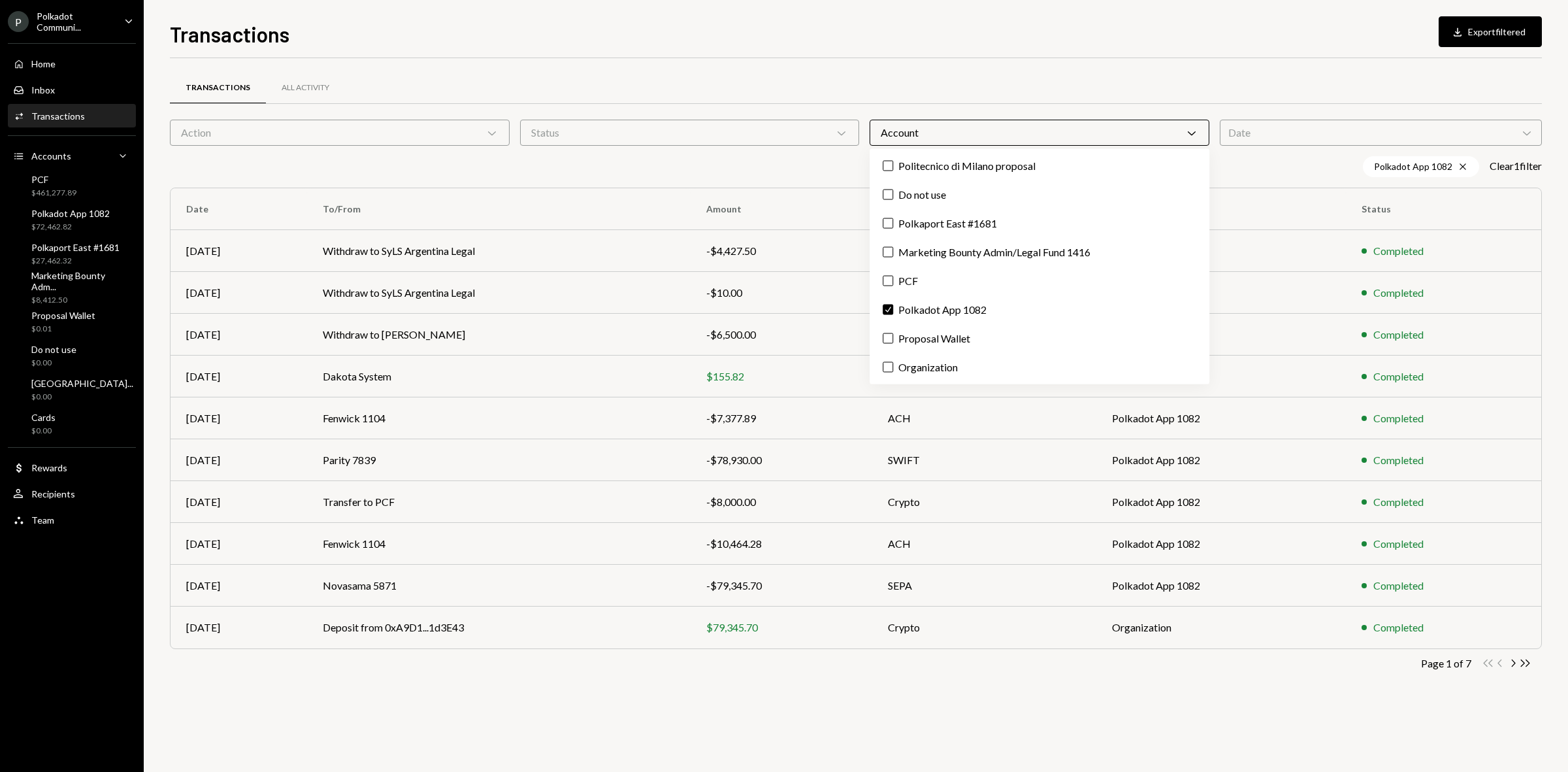
click at [812, 739] on div "Transactions All Activity Action Chevron Down Status Chevron Down Account Chevr…" at bounding box center [856, 415] width 1372 height 714
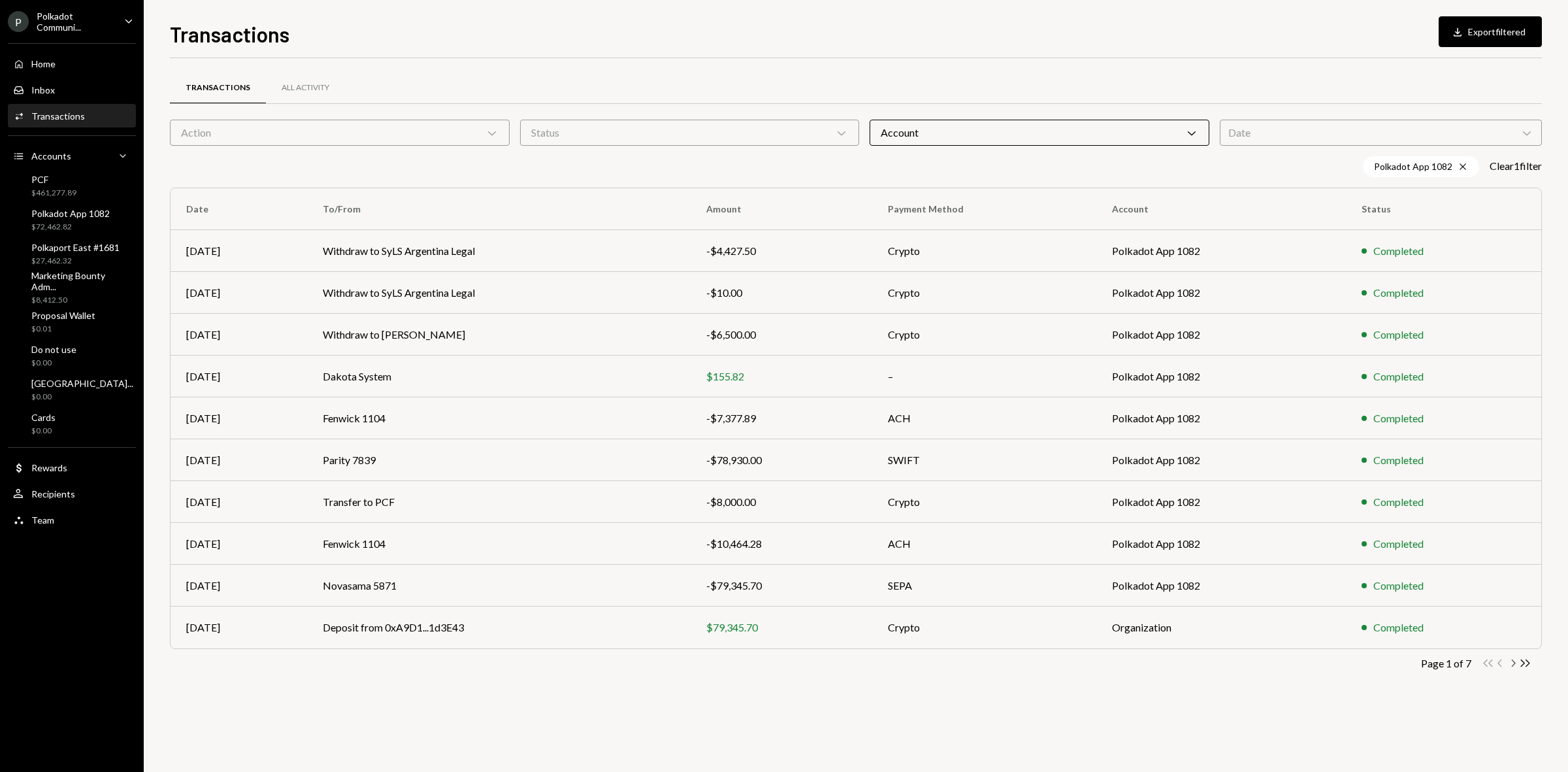
click at [1513, 664] on icon "Chevron Right" at bounding box center [1513, 663] width 12 height 12
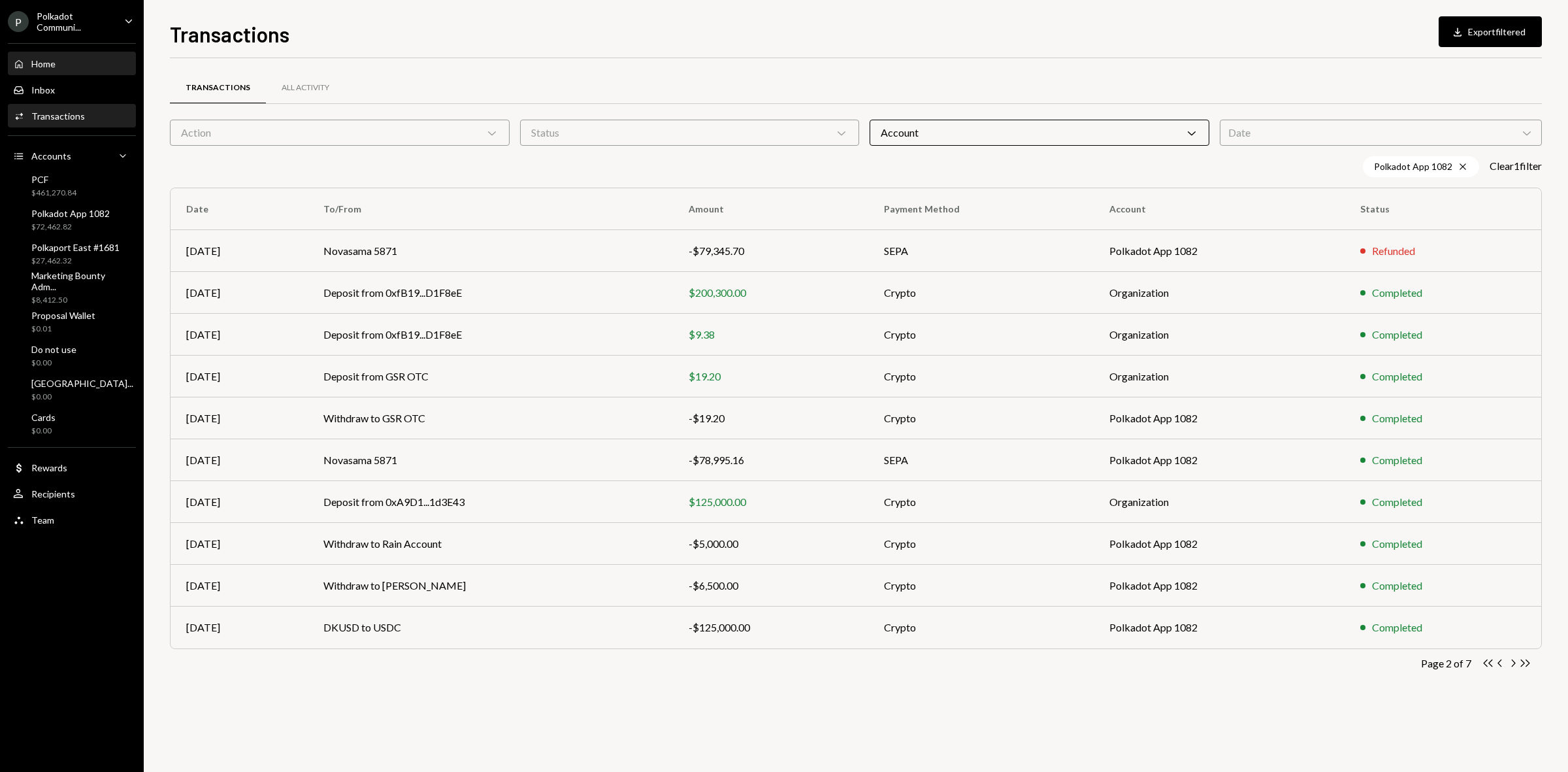
click at [59, 69] on div "Home Home" at bounding box center [72, 64] width 117 height 22
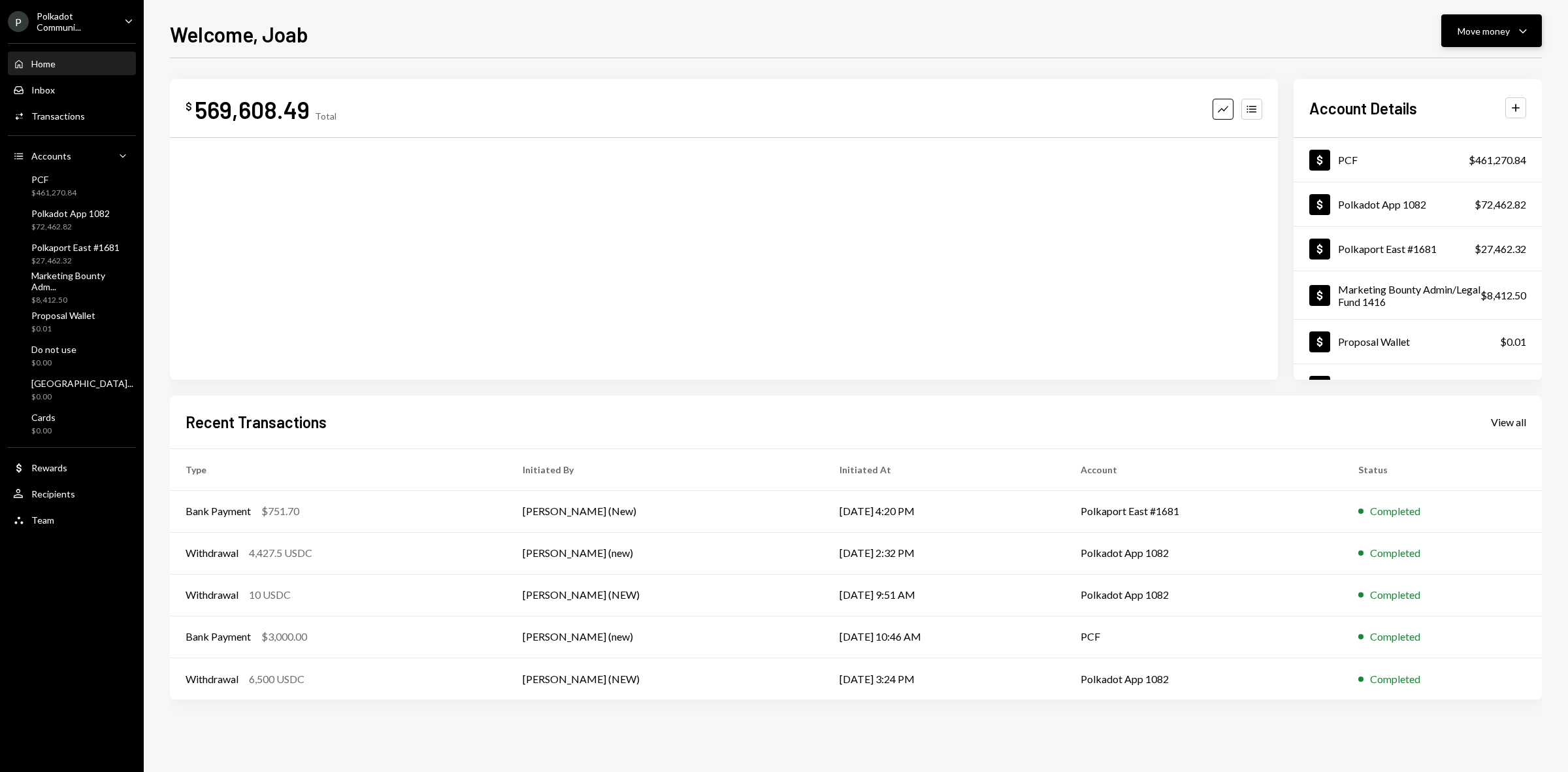
click at [1500, 39] on button "Move money Caret Down" at bounding box center [1492, 30] width 101 height 33
click at [1464, 70] on div "Send" at bounding box center [1482, 70] width 96 height 14
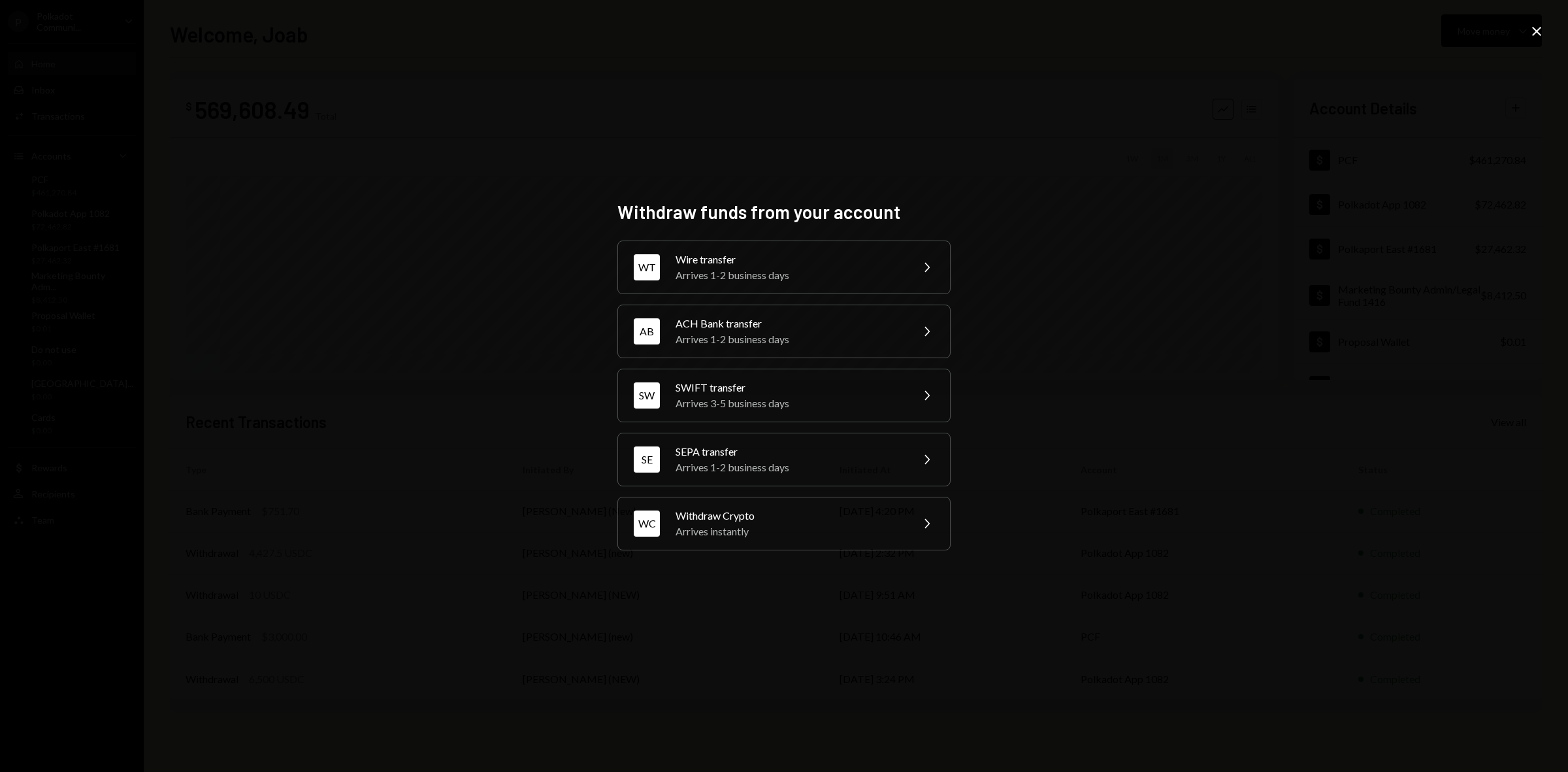
click at [1542, 23] on icon "Close" at bounding box center [1537, 31] width 16 height 16
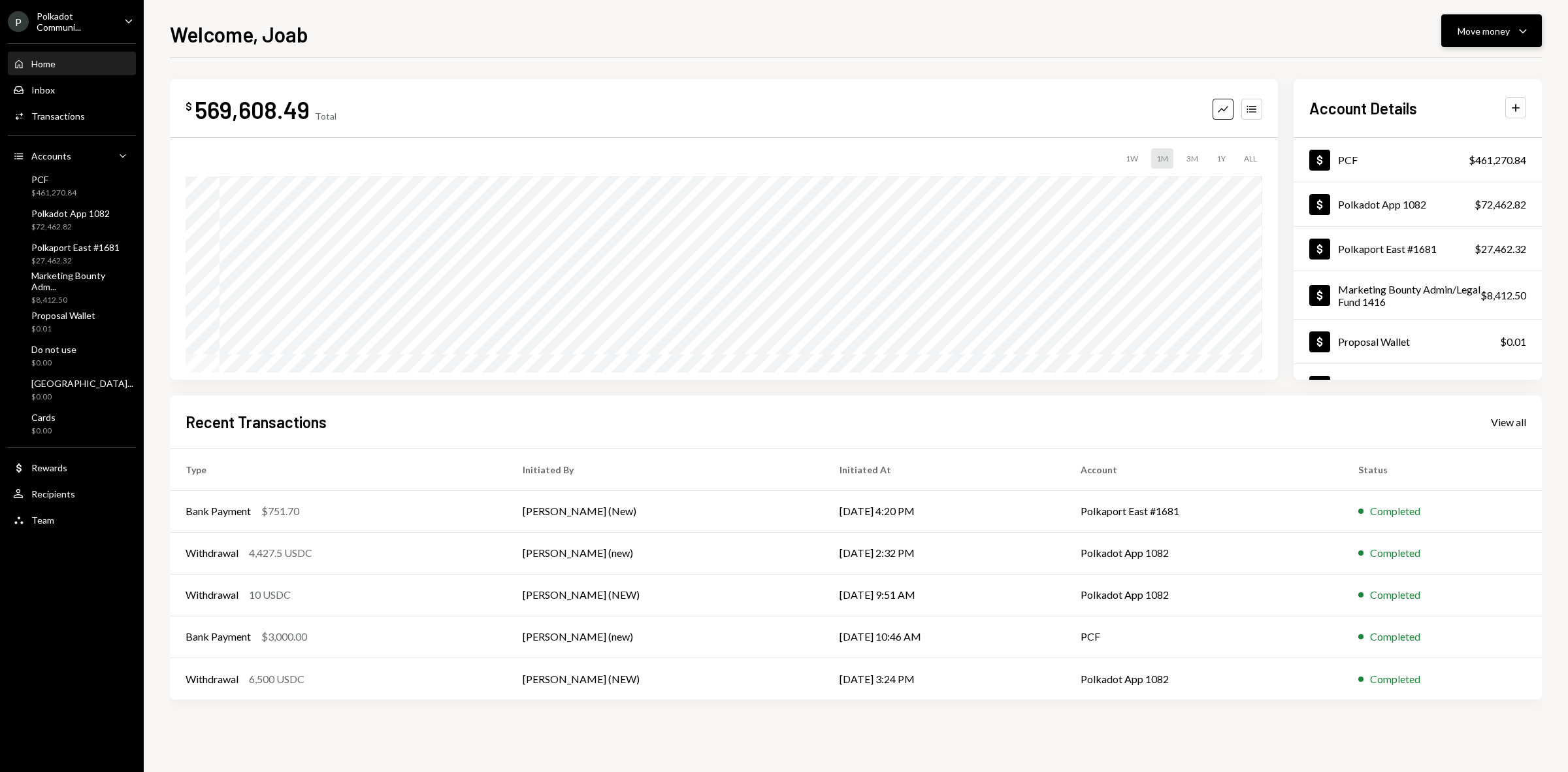
click at [1464, 36] on div "Move money" at bounding box center [1484, 30] width 52 height 14
click at [1451, 125] on div "Deposit" at bounding box center [1482, 129] width 96 height 14
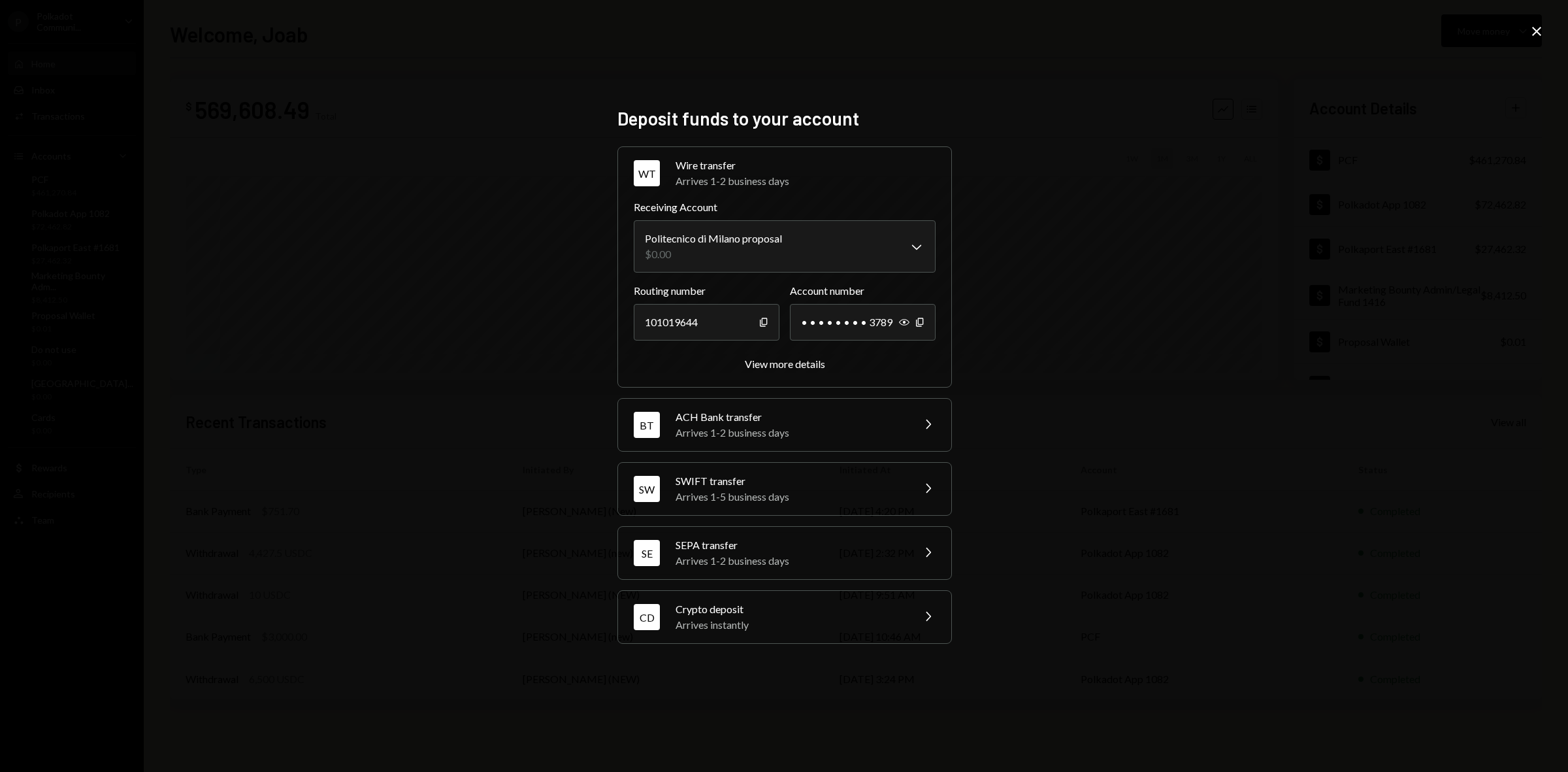
click at [704, 616] on div "Crypto deposit" at bounding box center [790, 609] width 228 height 16
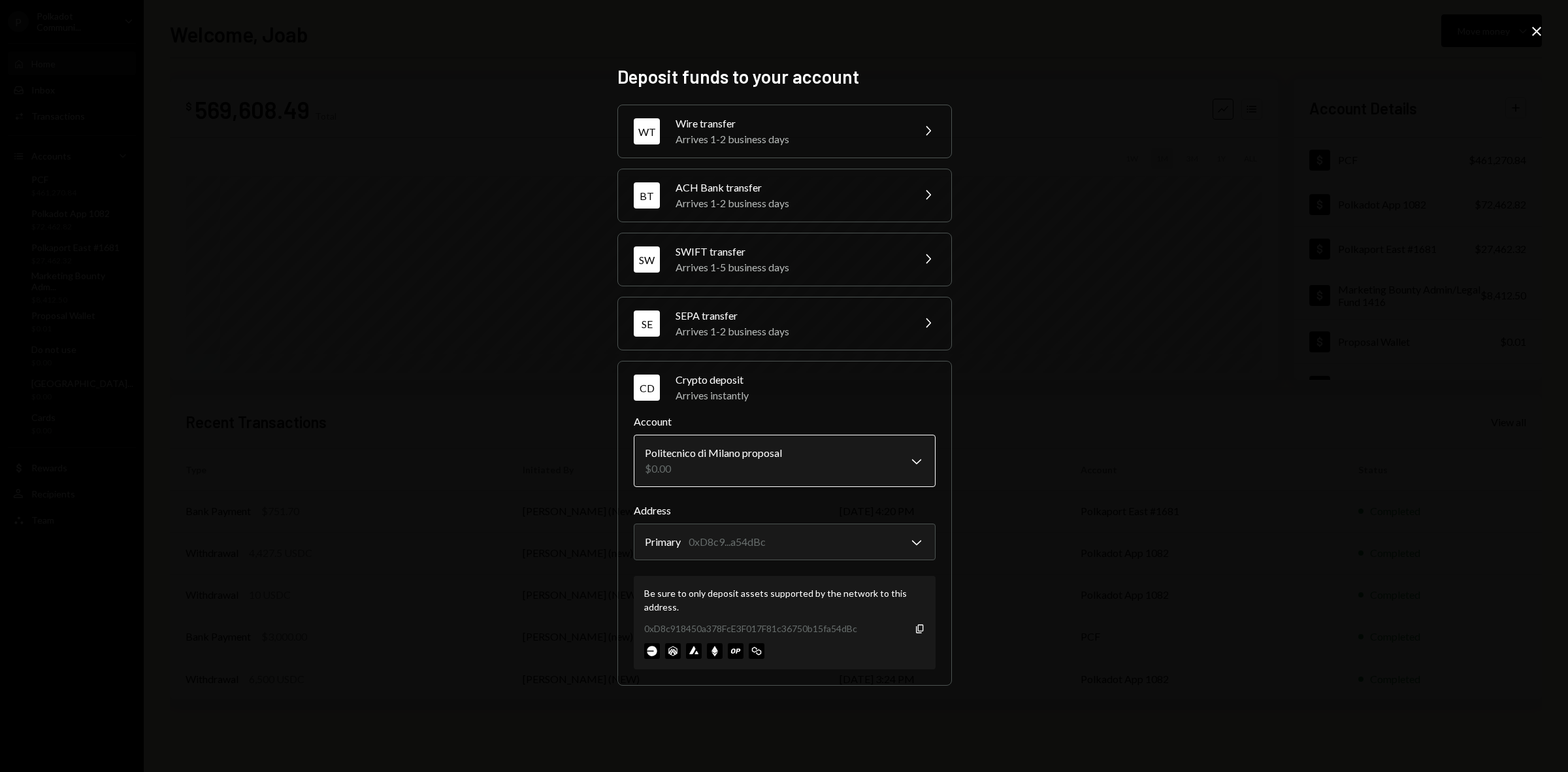
click at [809, 456] on body "P Polkadot Communi... Caret Down Home Home Inbox Inbox Activities Transactions …" at bounding box center [784, 386] width 1568 height 772
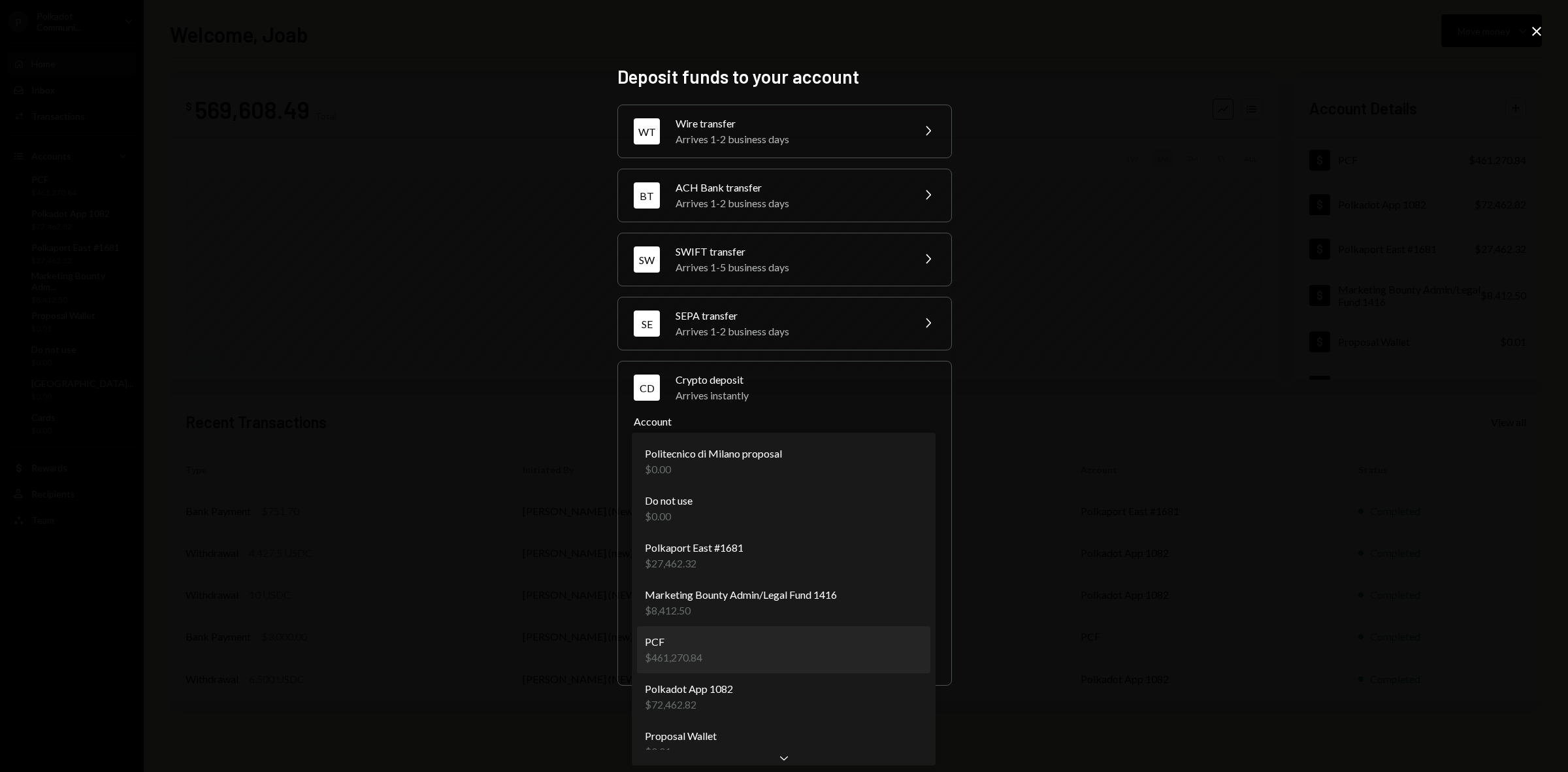
select select "**********"
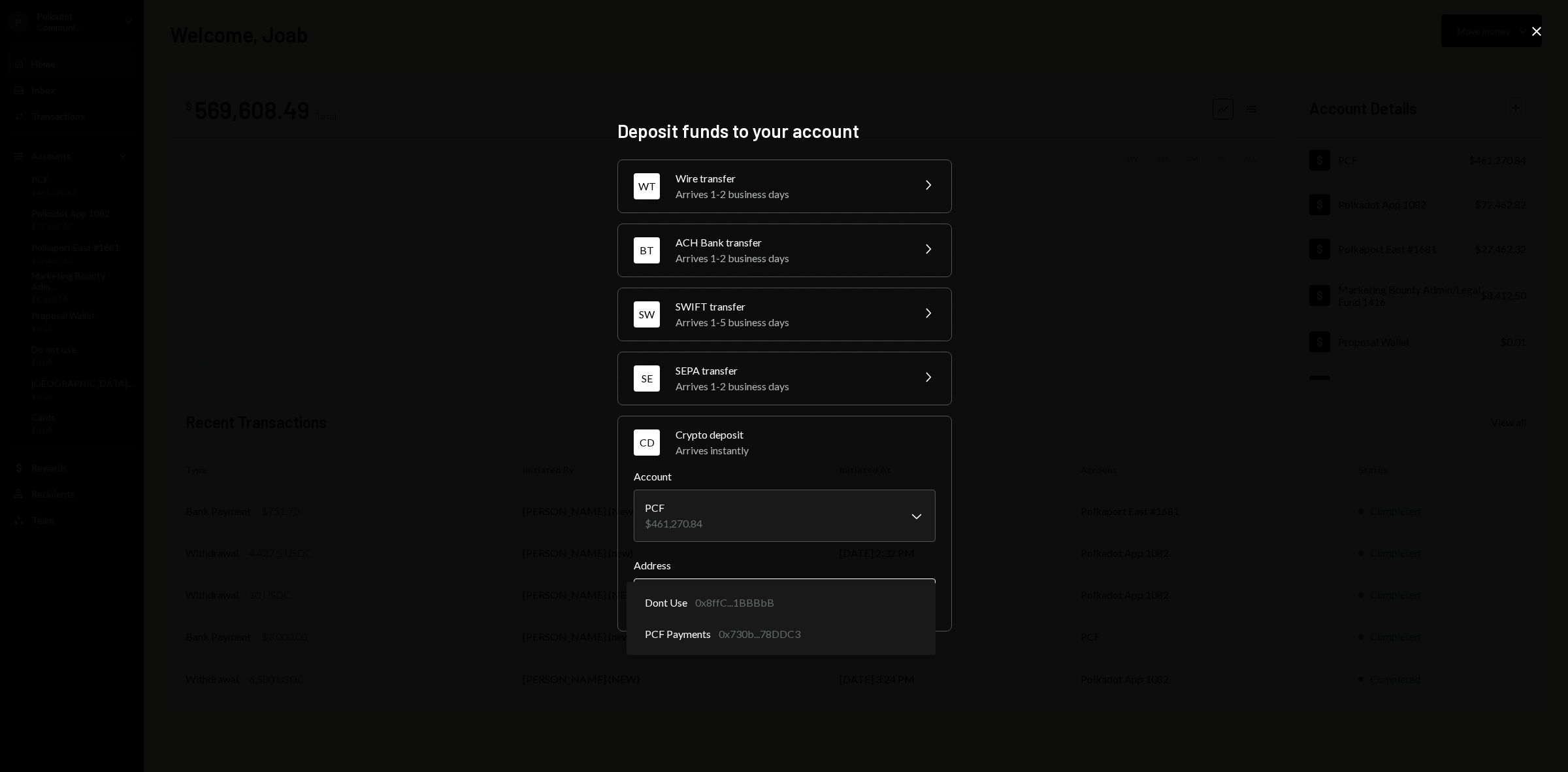
click at [783, 604] on body "P Polkadot Communi... Caret Down Home Home Inbox Inbox Activities Transactions …" at bounding box center [784, 386] width 1568 height 772
select select "**********"
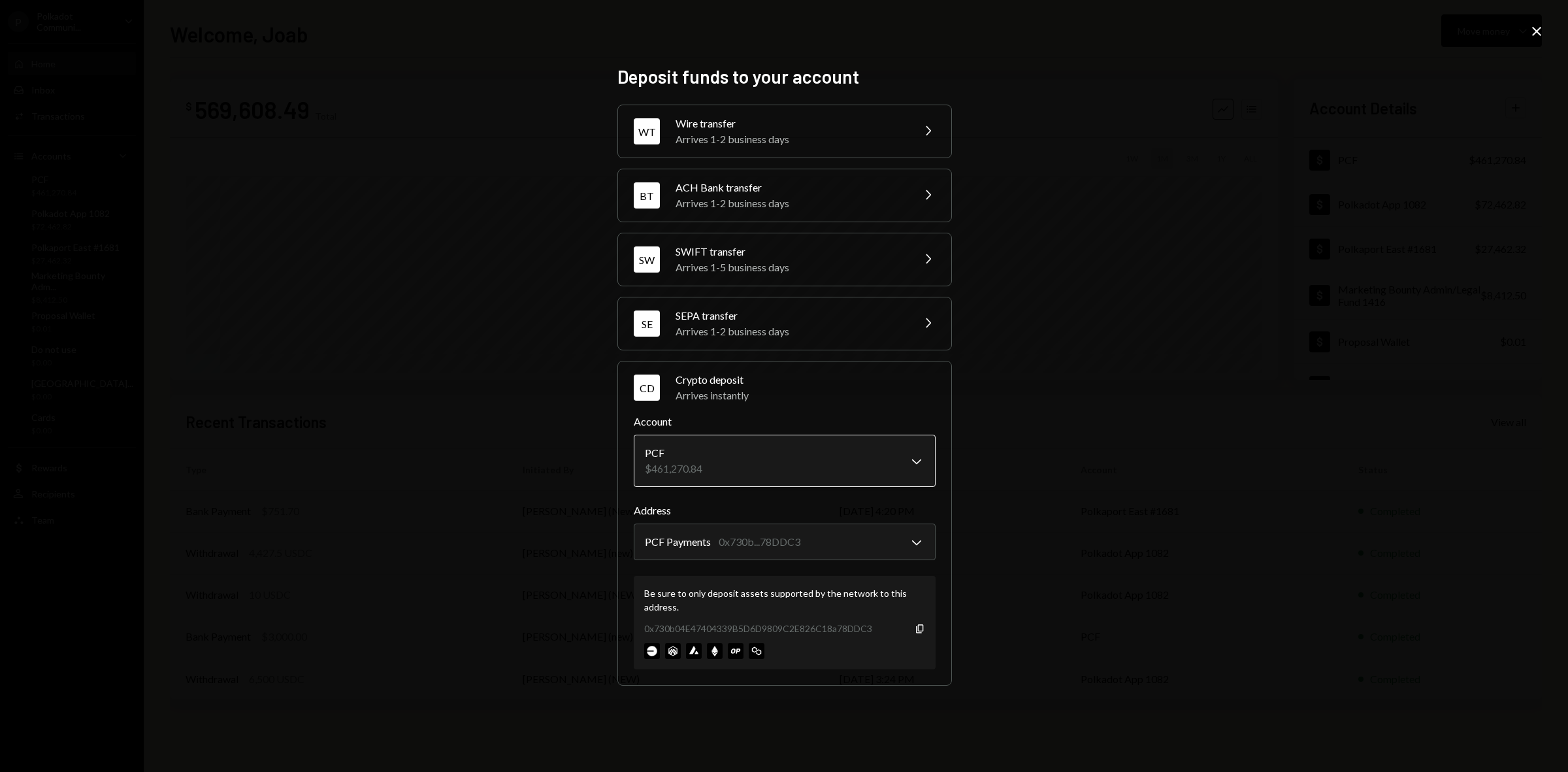
click at [799, 459] on body "P Polkadot Communi... Caret Down Home Home Inbox Inbox Activities Transactions …" at bounding box center [784, 386] width 1568 height 772
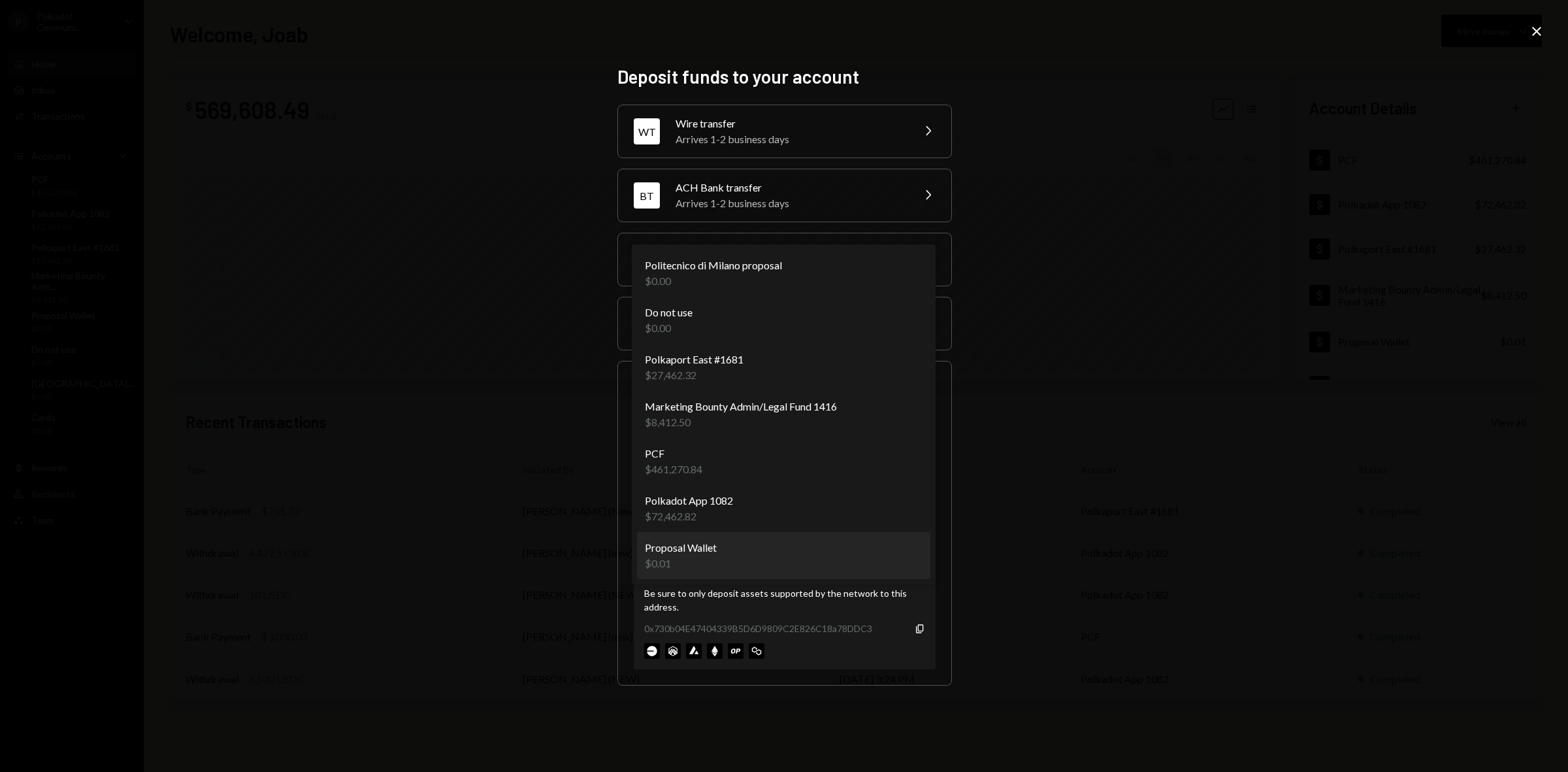
select select "**********"
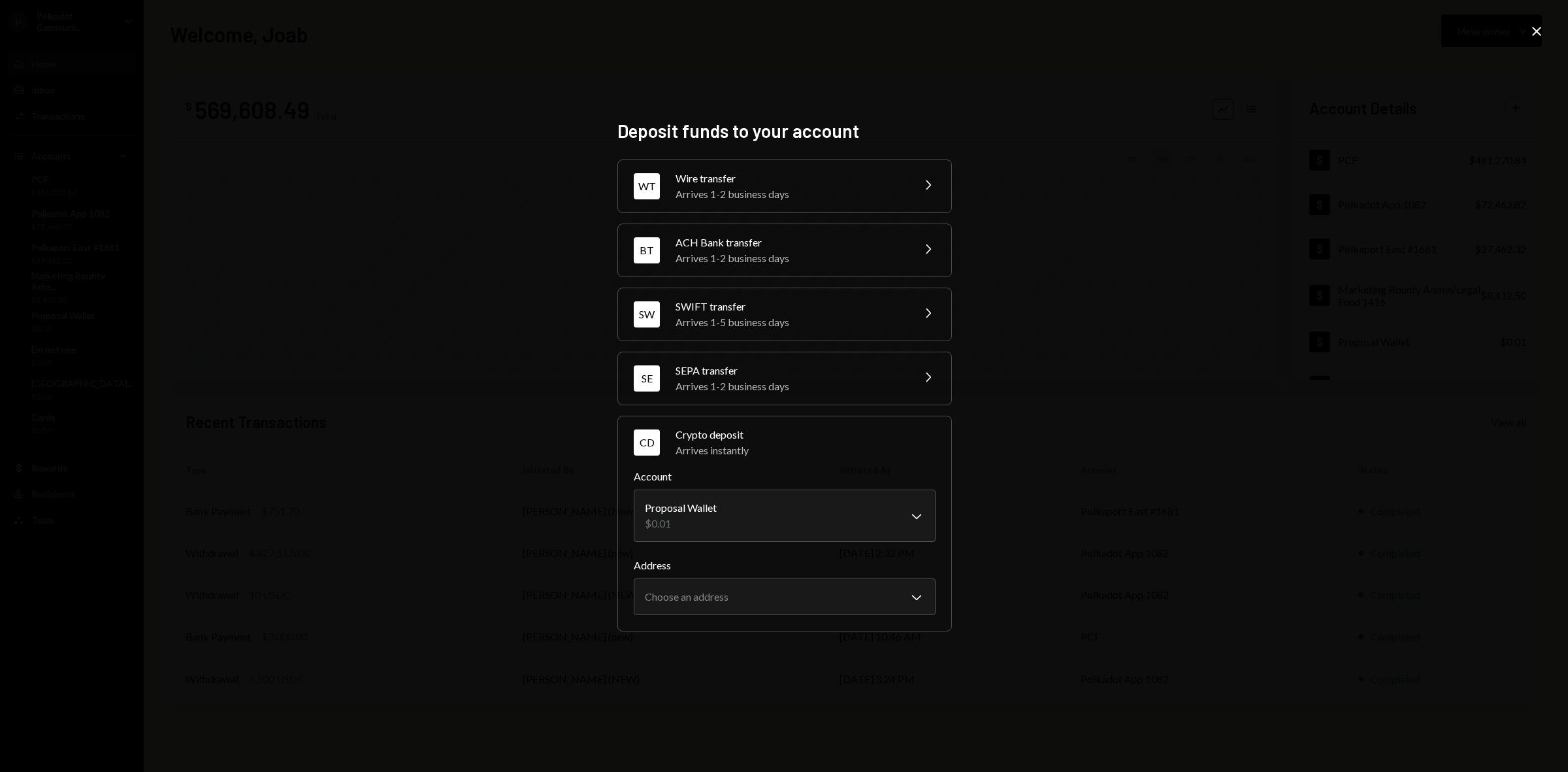
click at [756, 577] on div "**********" at bounding box center [785, 586] width 302 height 57
click at [769, 600] on body "P Polkadot Communi... Caret Down Home Home Inbox Inbox Activities Transactions …" at bounding box center [784, 386] width 1568 height 772
click at [984, 587] on div "**********" at bounding box center [784, 386] width 1568 height 772
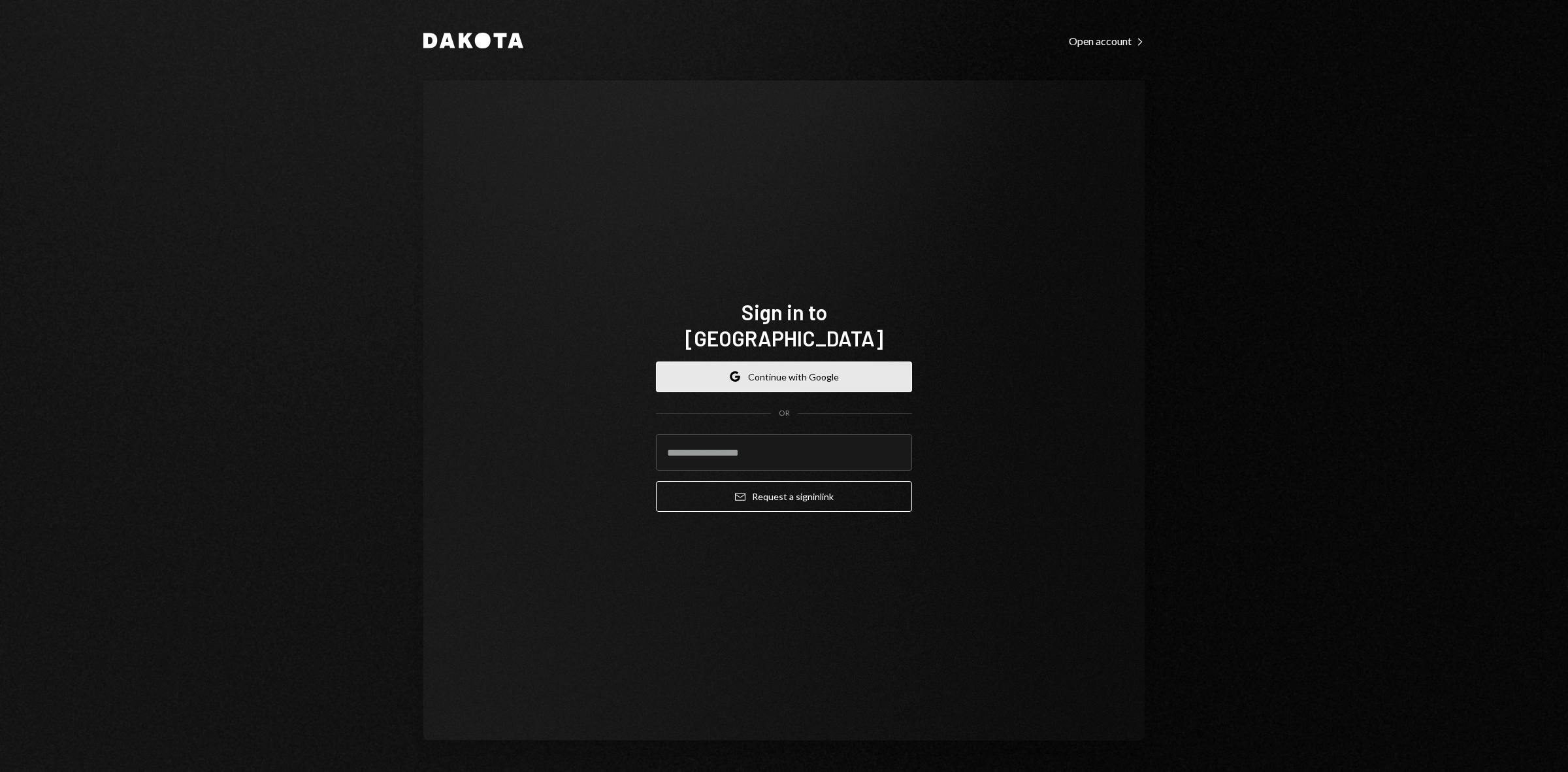
click at [819, 363] on button "Google Continue with Google" at bounding box center [784, 377] width 256 height 30
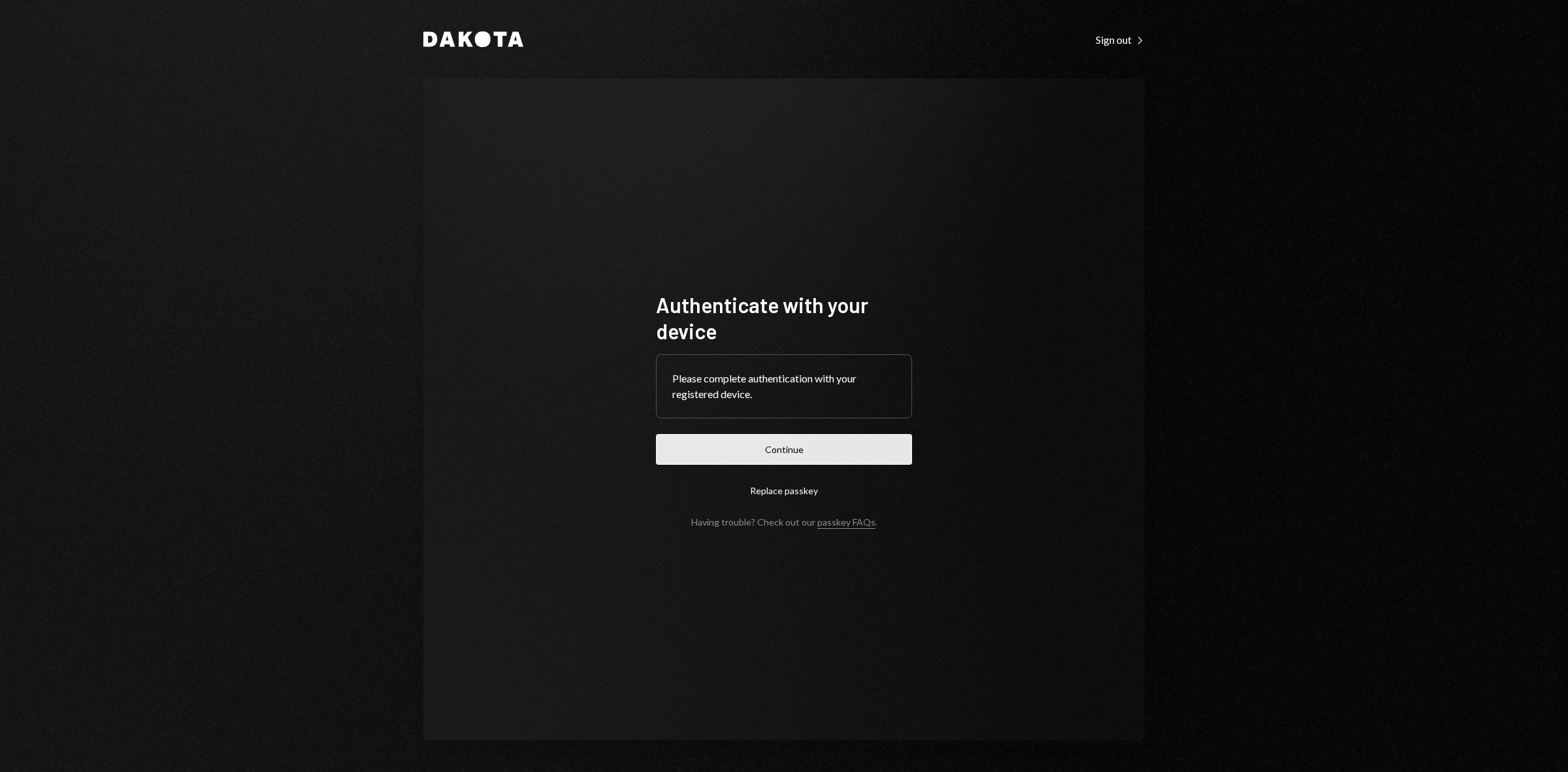
click at [887, 445] on button "Continue" at bounding box center [784, 449] width 256 height 30
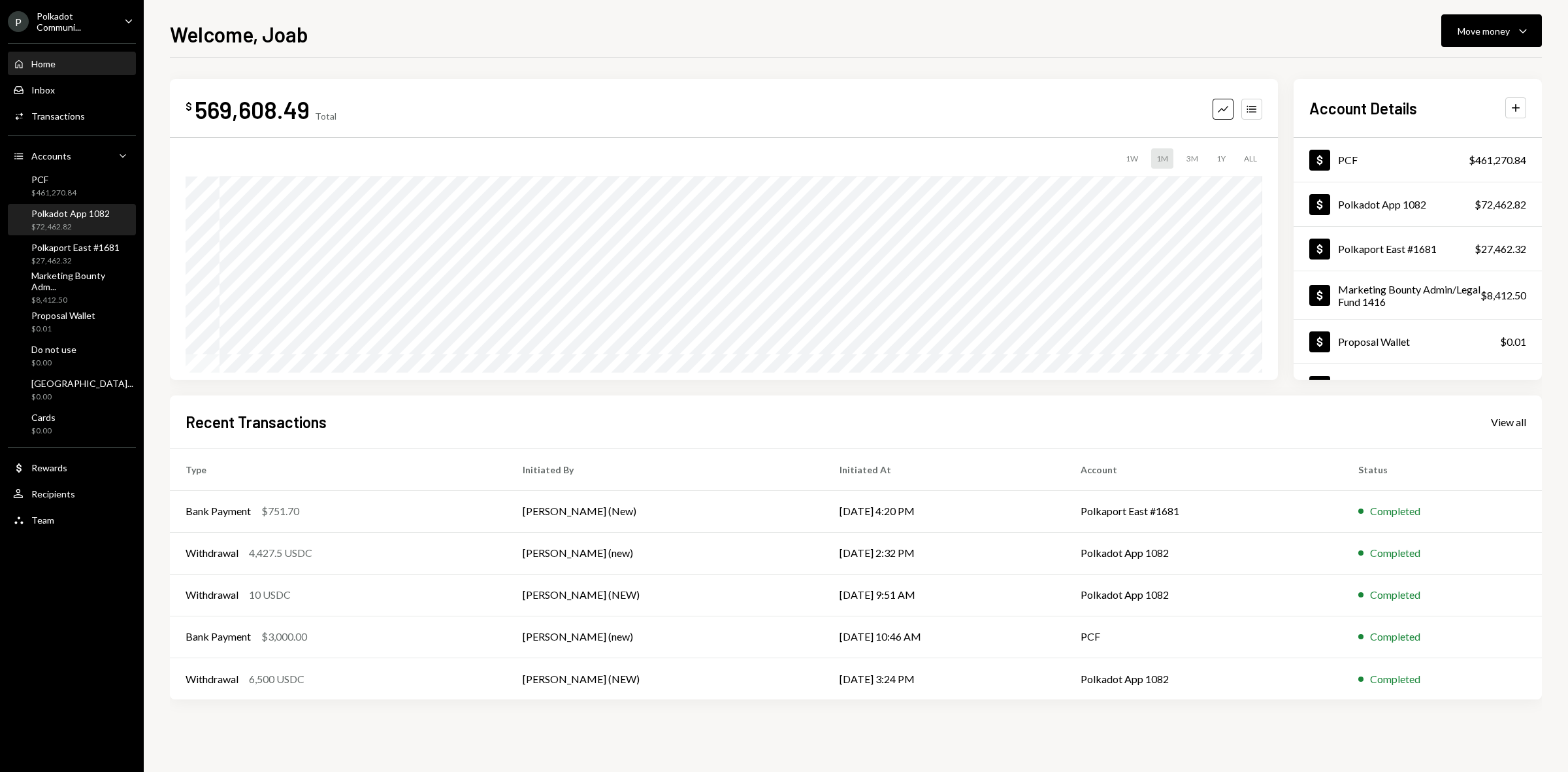
click at [65, 218] on div "Polkadot App 1082 $72,462.82" at bounding box center [70, 221] width 78 height 25
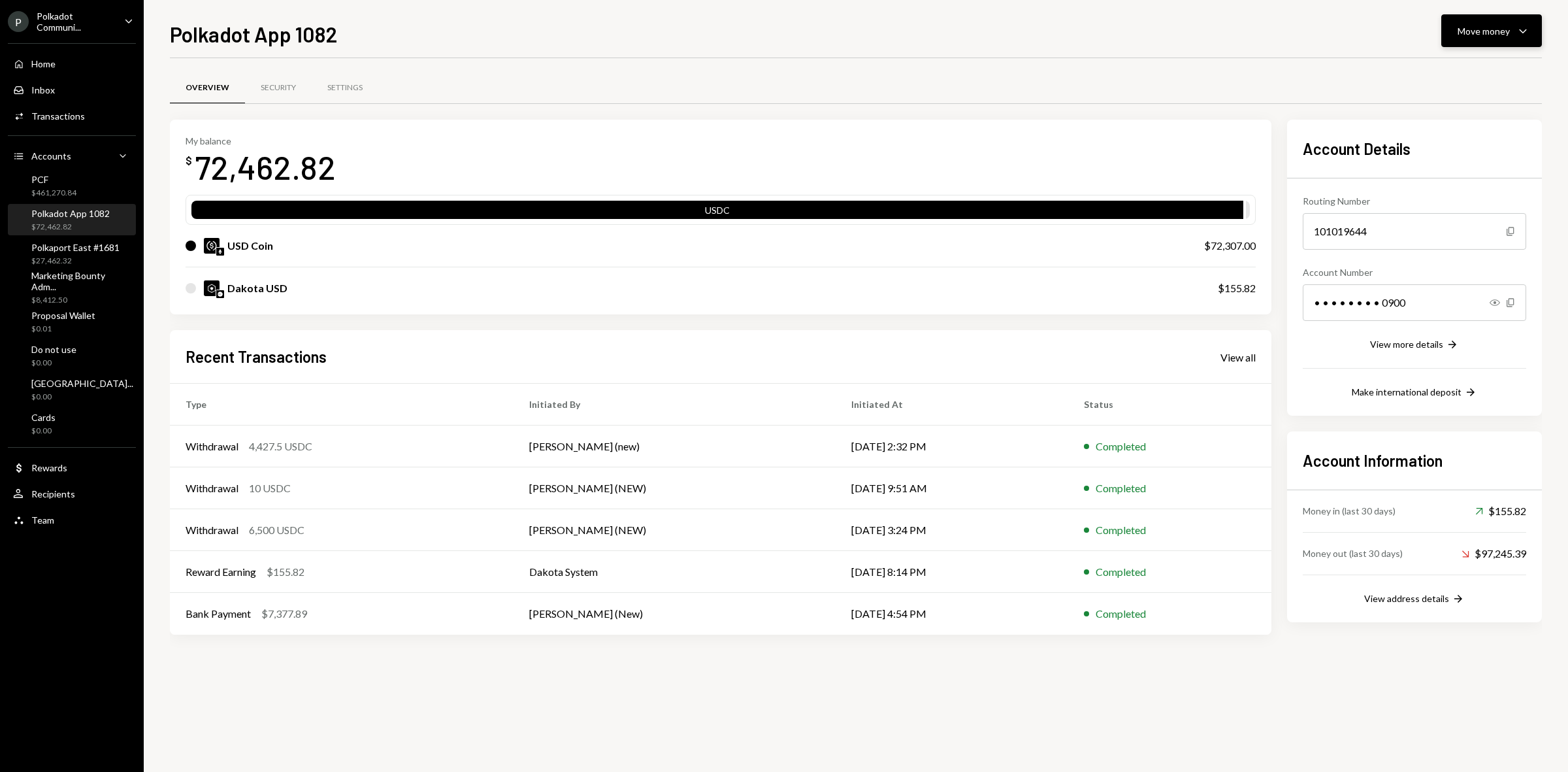
click at [1481, 33] on div "Move money" at bounding box center [1484, 30] width 52 height 14
click at [1435, 126] on div "Deposit" at bounding box center [1482, 129] width 96 height 14
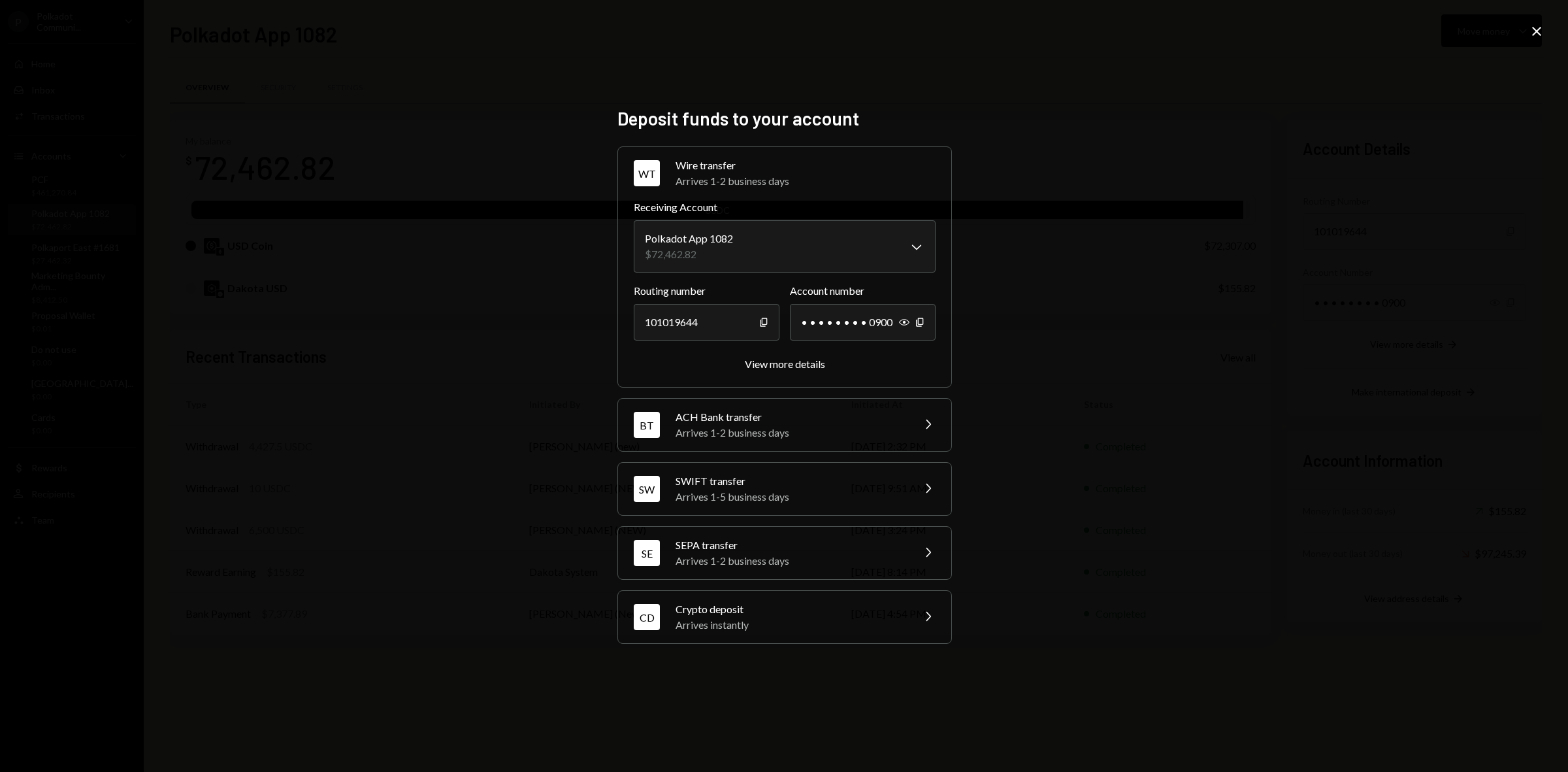
click at [749, 622] on div "Arrives instantly" at bounding box center [790, 625] width 228 height 16
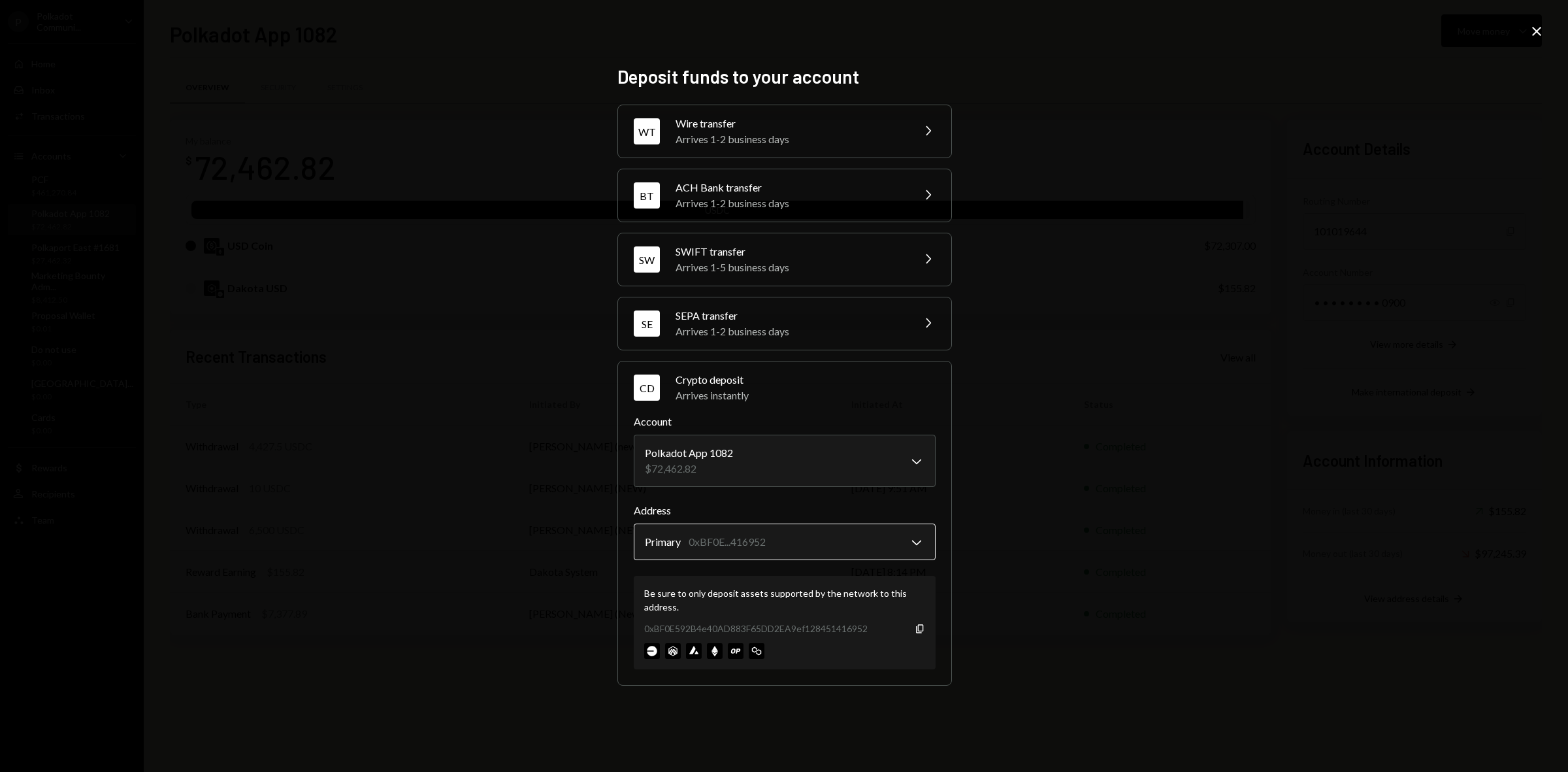
click at [805, 544] on body "P Polkadot Communi... Caret Down Home Home Inbox Inbox Activities Transactions …" at bounding box center [784, 386] width 1568 height 772
click at [794, 472] on body "P Polkadot Communi... Caret Down Home Home Inbox Inbox Activities Transactions …" at bounding box center [784, 386] width 1568 height 772
click at [1107, 484] on div "**********" at bounding box center [784, 386] width 1568 height 772
click at [920, 630] on icon "Copy" at bounding box center [920, 629] width 10 height 10
